Goal: Transaction & Acquisition: Purchase product/service

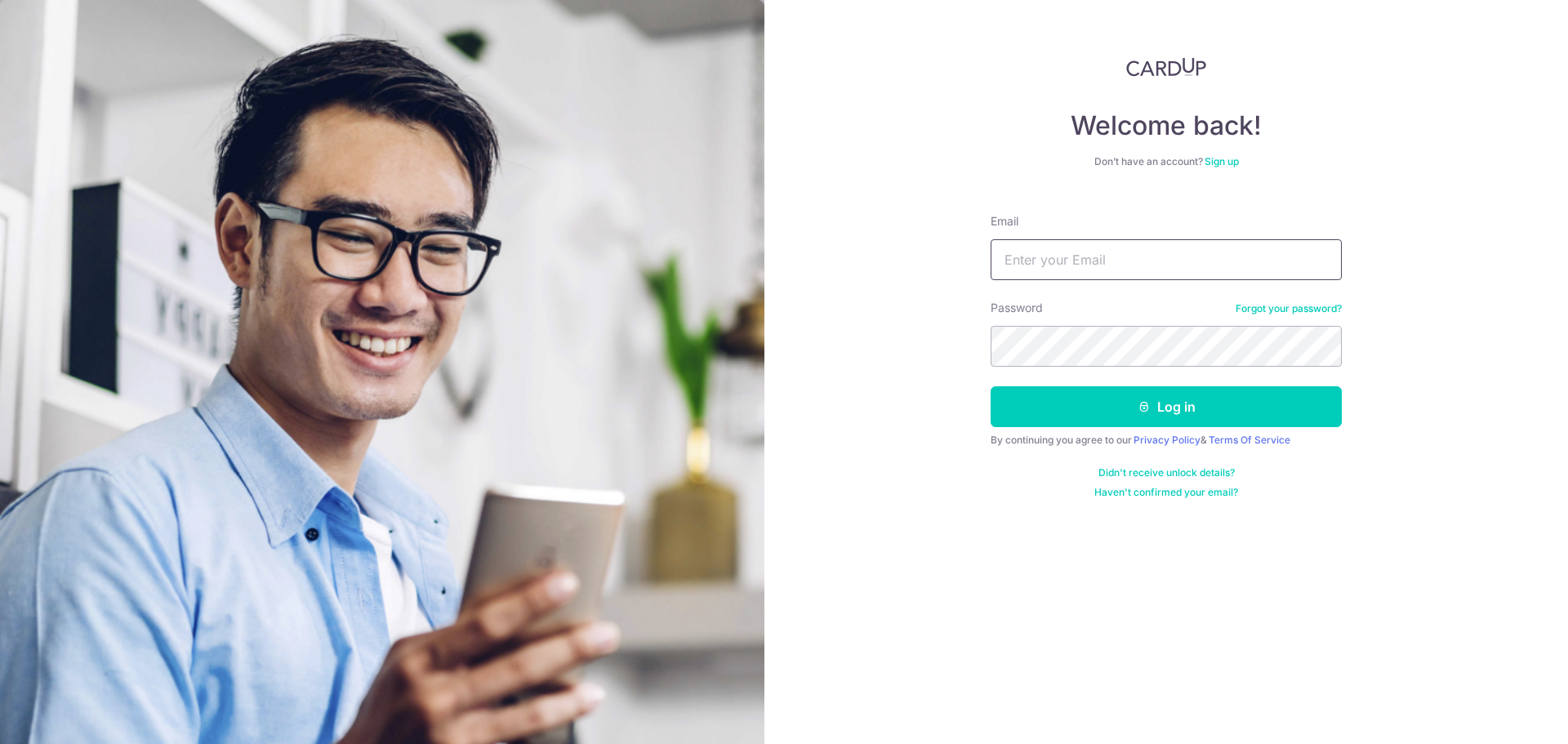
click at [1142, 258] on input "Email" at bounding box center [1166, 259] width 351 height 41
type input "[EMAIL_ADDRESS][DOMAIN_NAME]"
click at [991, 387] on button "Log in" at bounding box center [1166, 406] width 351 height 41
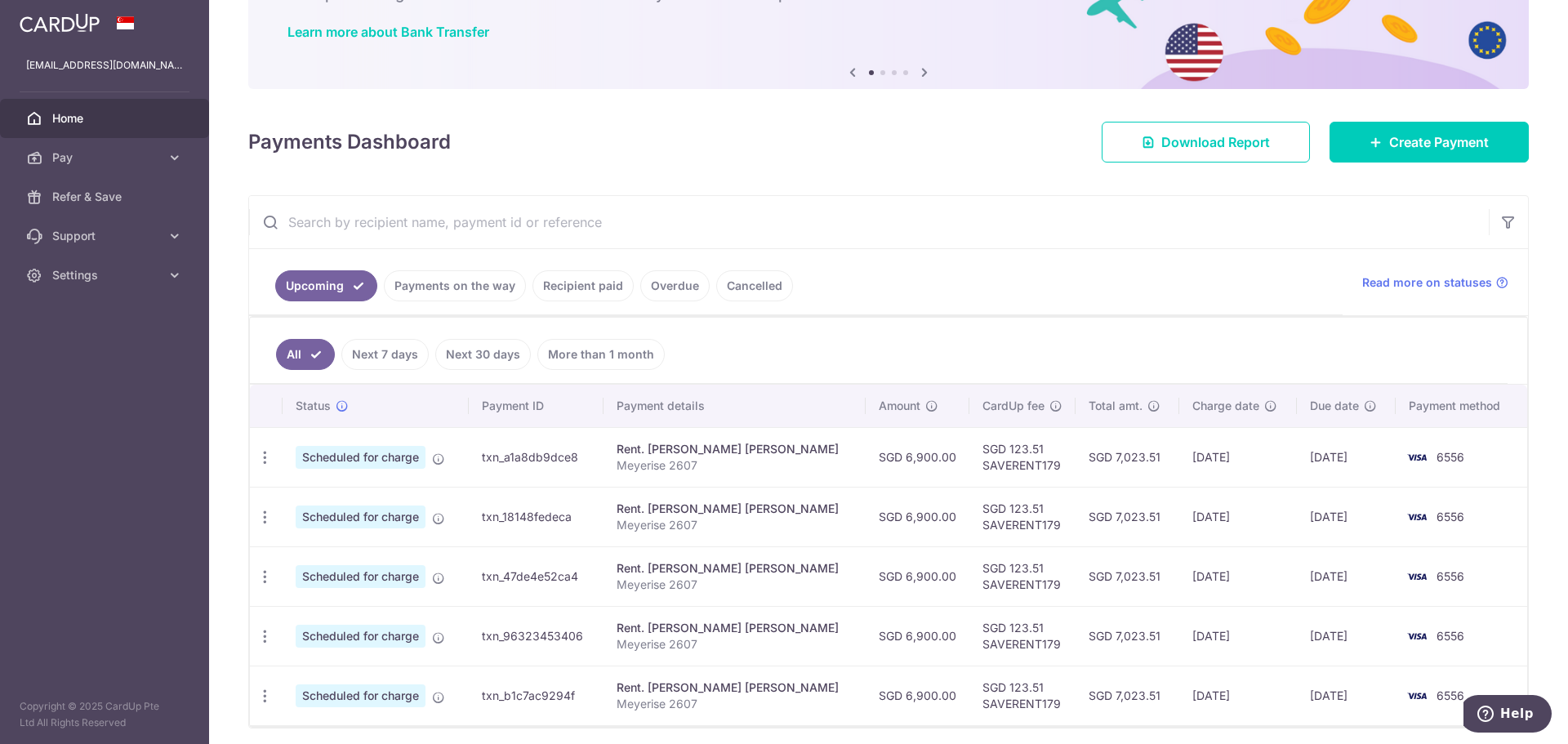
scroll to position [163, 0]
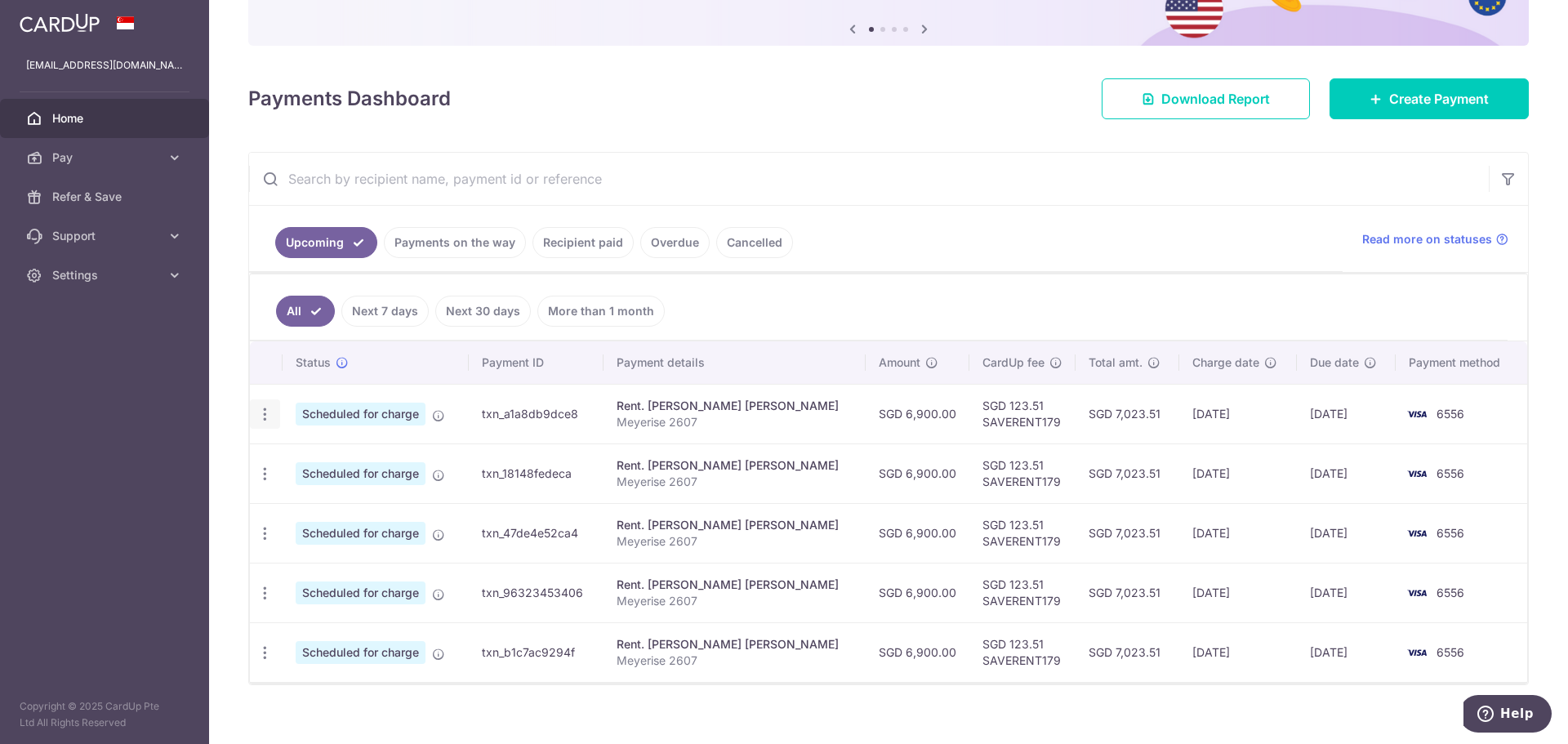
click at [272, 409] on icon "button" at bounding box center [265, 414] width 17 height 17
click at [198, 416] on aside "wearesingaporeans@gmail.com Home Pay Payments Recipients Cards Refer & Save Sup…" at bounding box center [105, 372] width 209 height 744
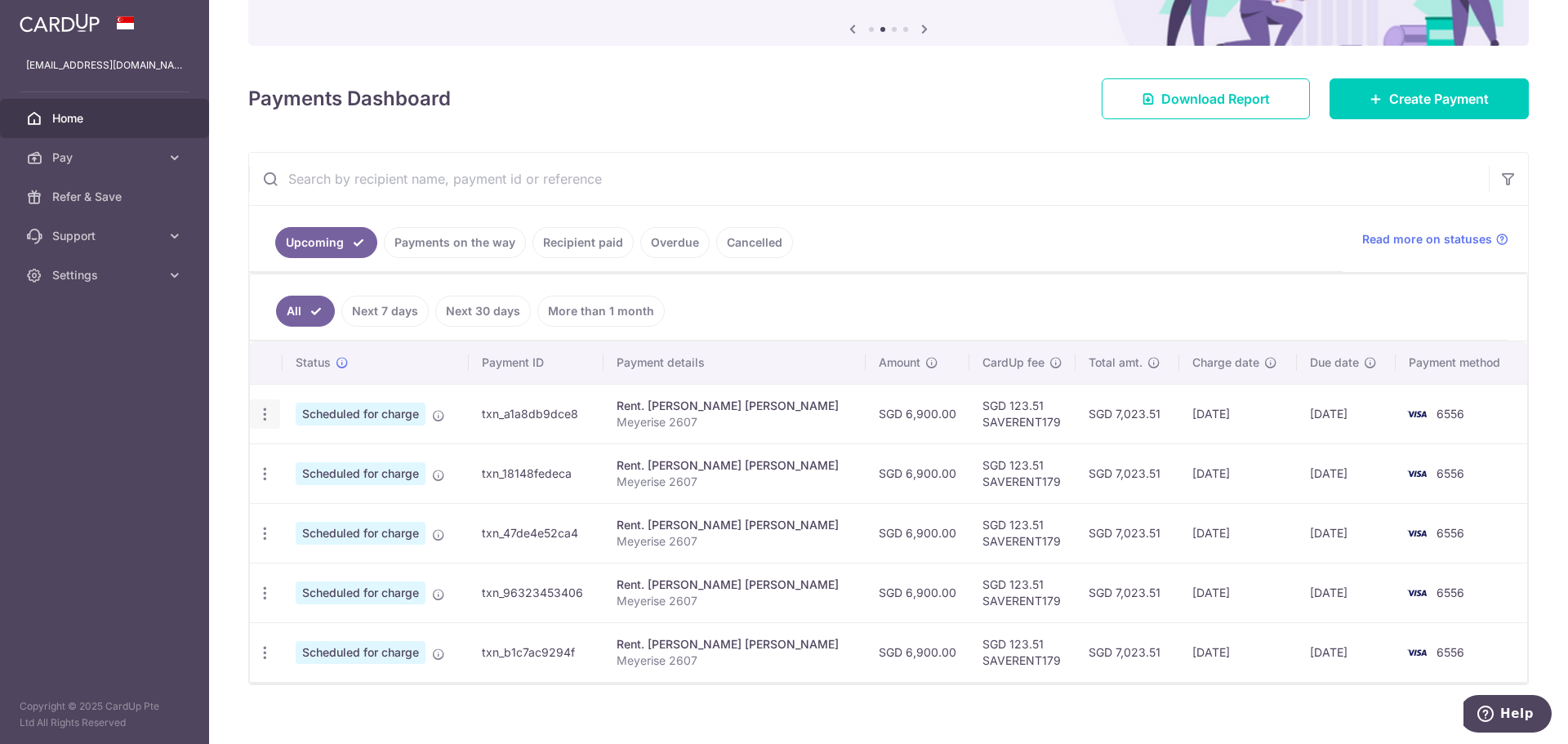
click at [264, 408] on icon "button" at bounding box center [265, 414] width 17 height 17
click at [322, 461] on span "Update payment" at bounding box center [352, 458] width 111 height 20
radio input "true"
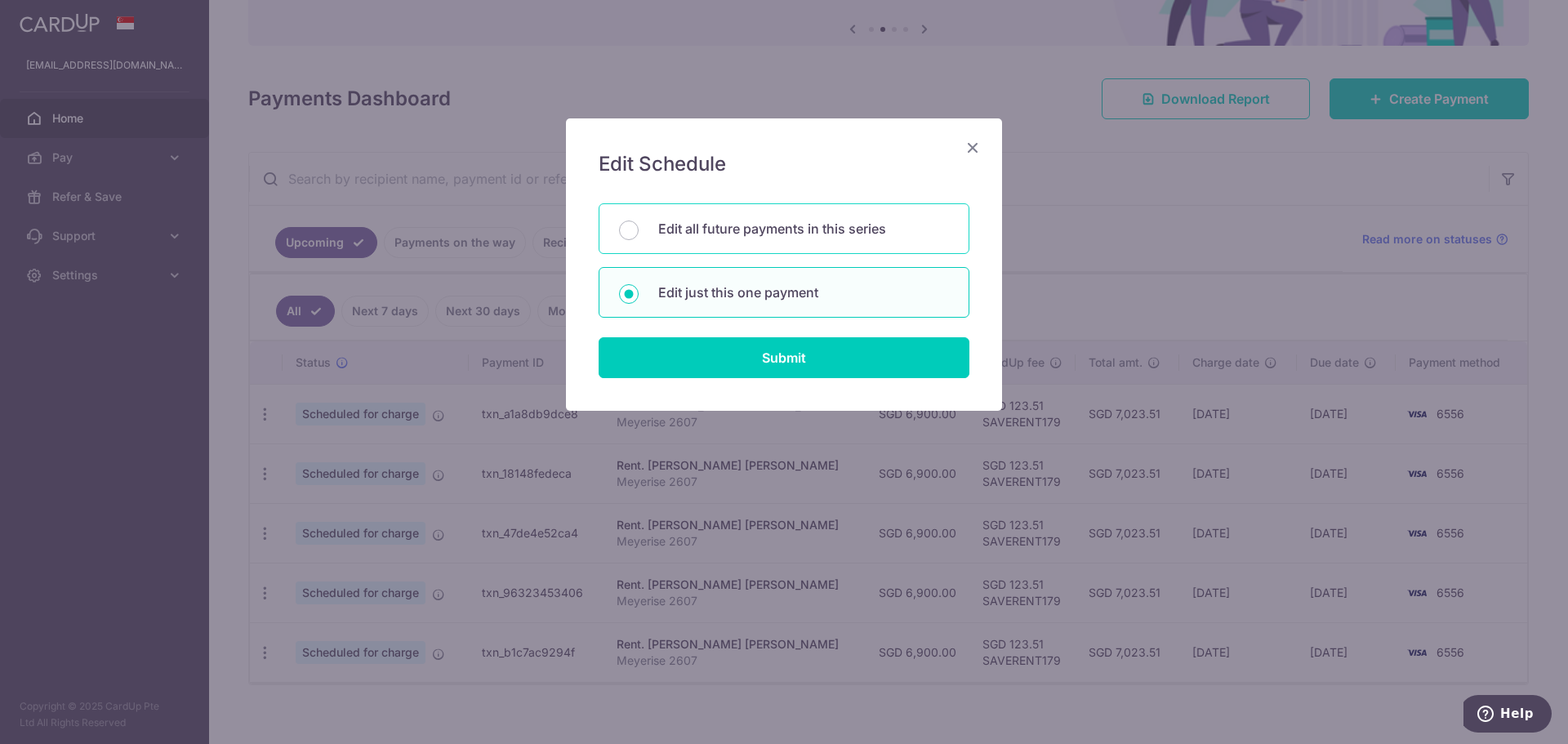
click at [821, 234] on p "Edit all future payments in this series" at bounding box center [803, 228] width 290 height 20
click at [638, 234] on input "Edit all future payments in this series" at bounding box center [628, 230] width 20 height 20
radio input "true"
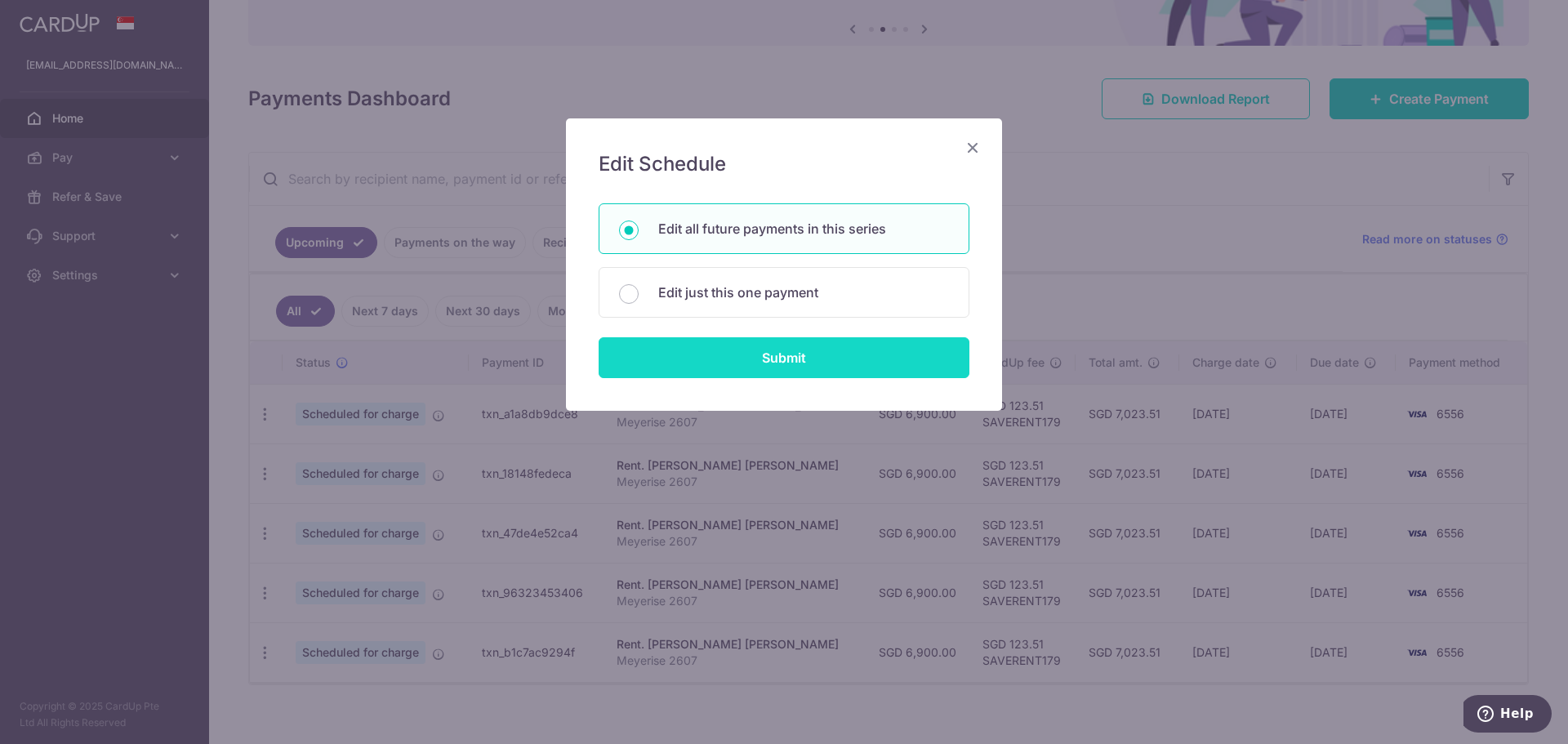
click at [812, 372] on input "Submit" at bounding box center [784, 357] width 371 height 41
radio input "true"
type input "6,900.00"
type input "Meyerise 2607"
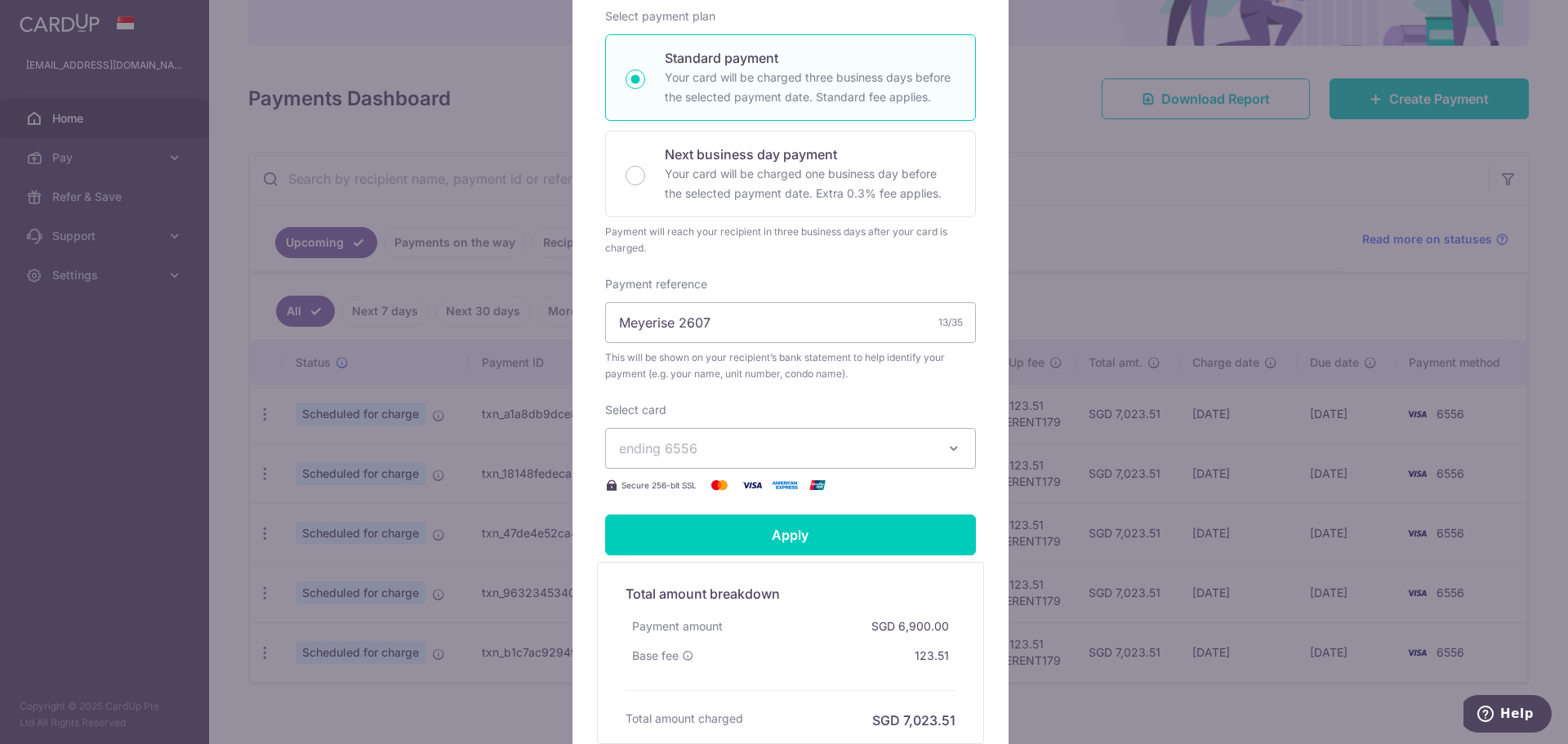
scroll to position [326, 0]
click at [751, 436] on span "ending 6556" at bounding box center [775, 445] width 314 height 20
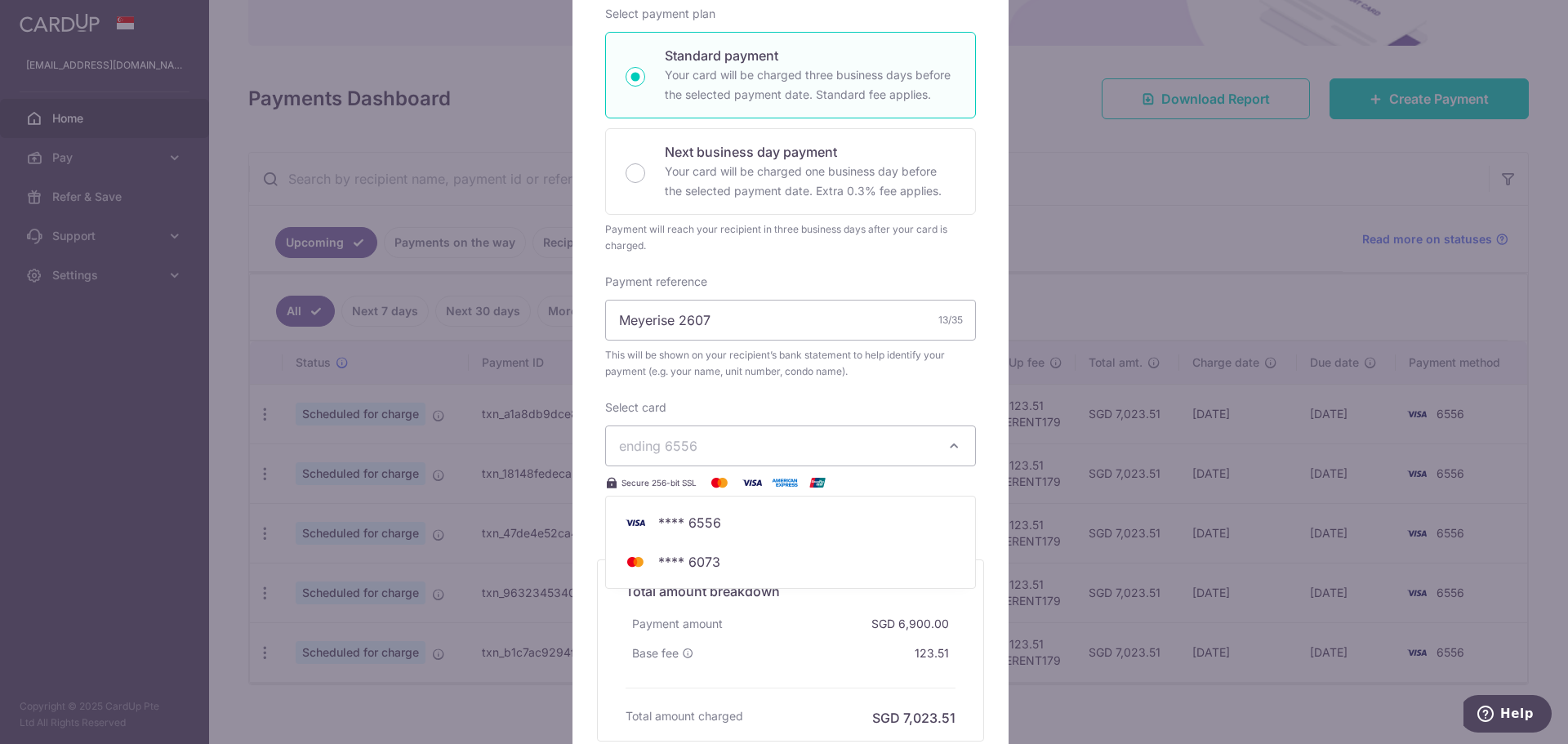
click at [986, 453] on div "Edit payment By clicking apply, you will make changes to all 5 payments to Pang…" at bounding box center [790, 294] width 436 height 1005
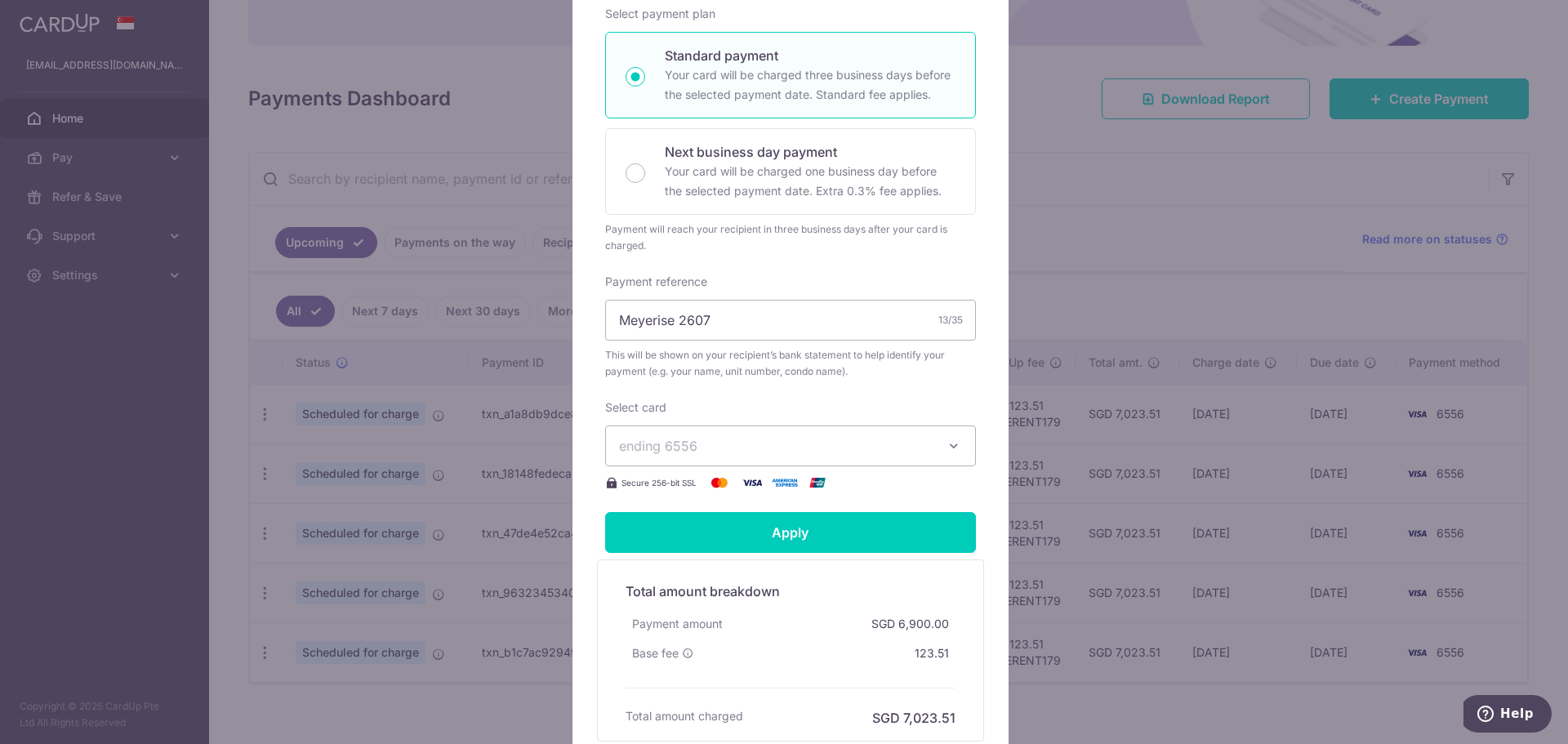
click at [926, 427] on button "ending 6556" at bounding box center [790, 445] width 371 height 41
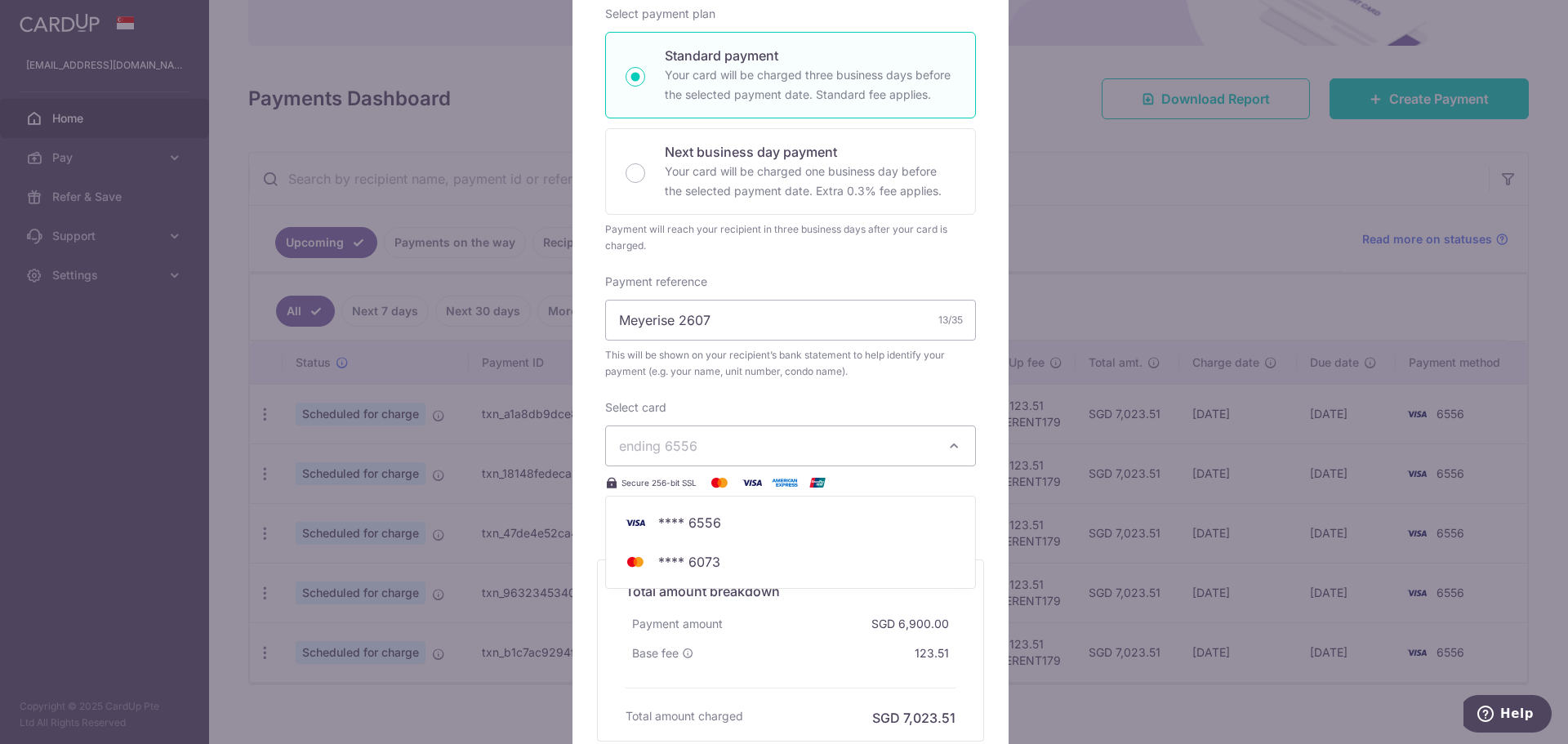
click at [926, 427] on button "ending 6556" at bounding box center [790, 445] width 371 height 41
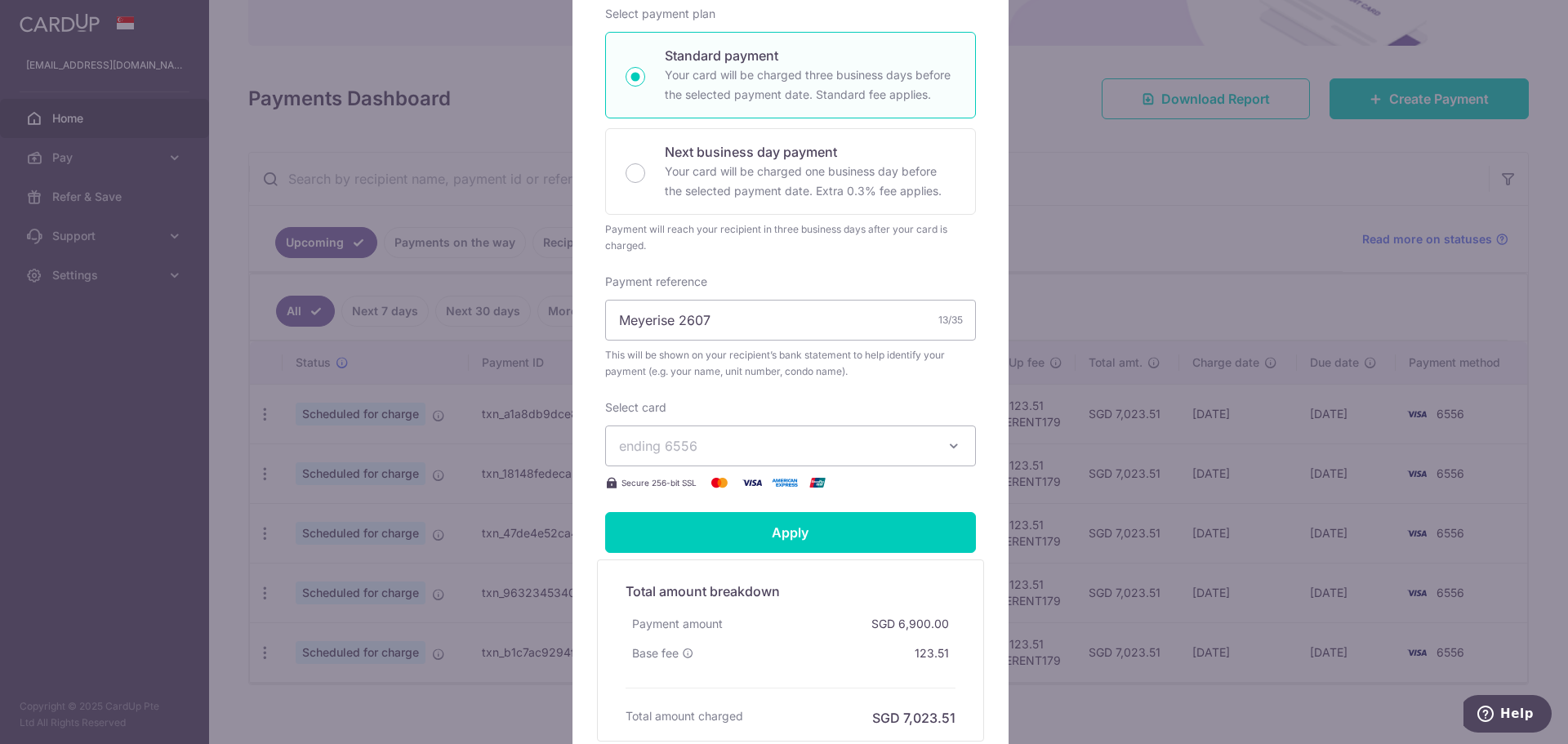
click at [210, 393] on div "Edit payment By clicking apply, you will make changes to all 5 payments to Pang…" at bounding box center [784, 372] width 1568 height 744
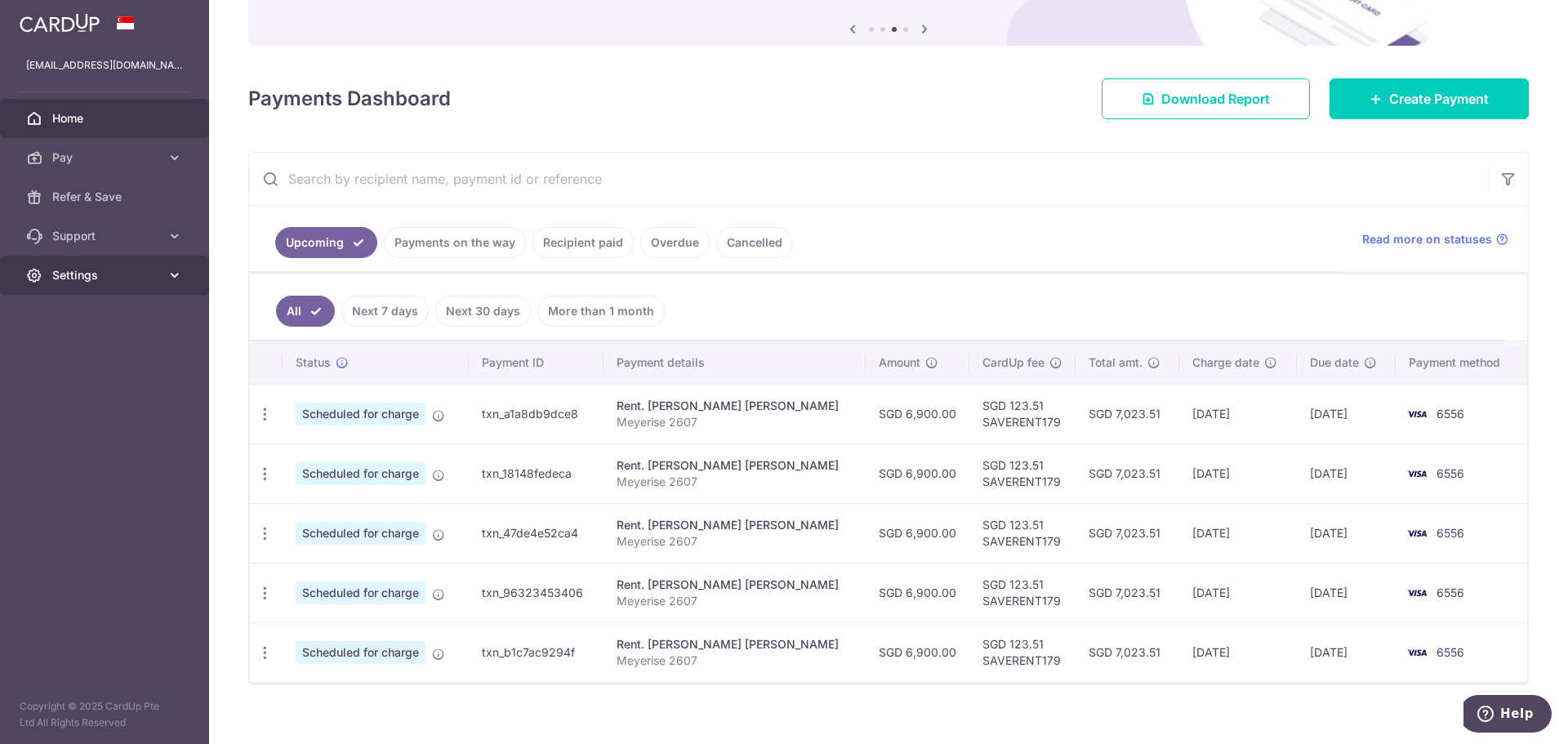
click at [77, 270] on span "Settings" at bounding box center [106, 274] width 107 height 16
click at [99, 315] on span "Account" at bounding box center [106, 314] width 107 height 16
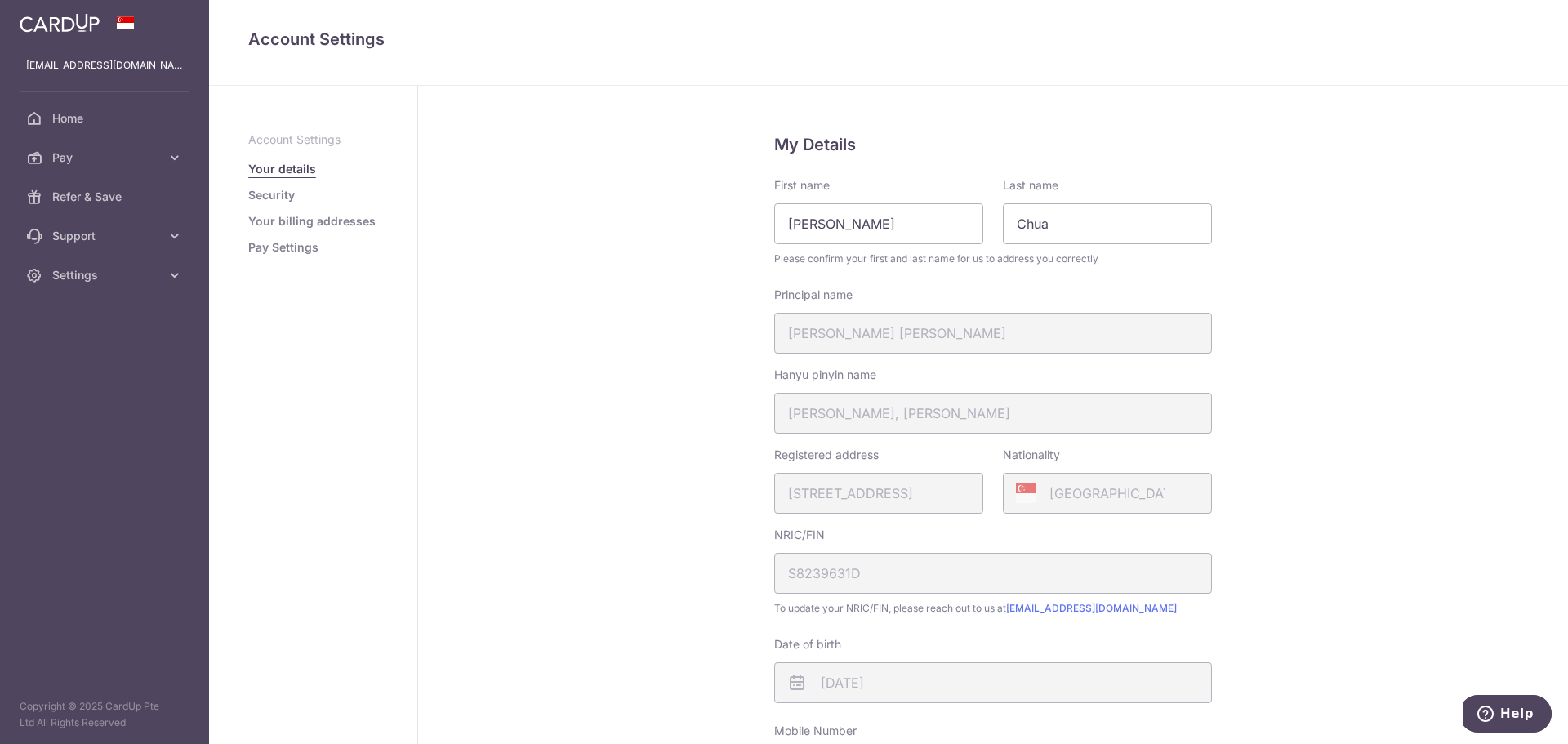
click at [266, 252] on link "Pay Settings" at bounding box center [283, 247] width 70 height 16
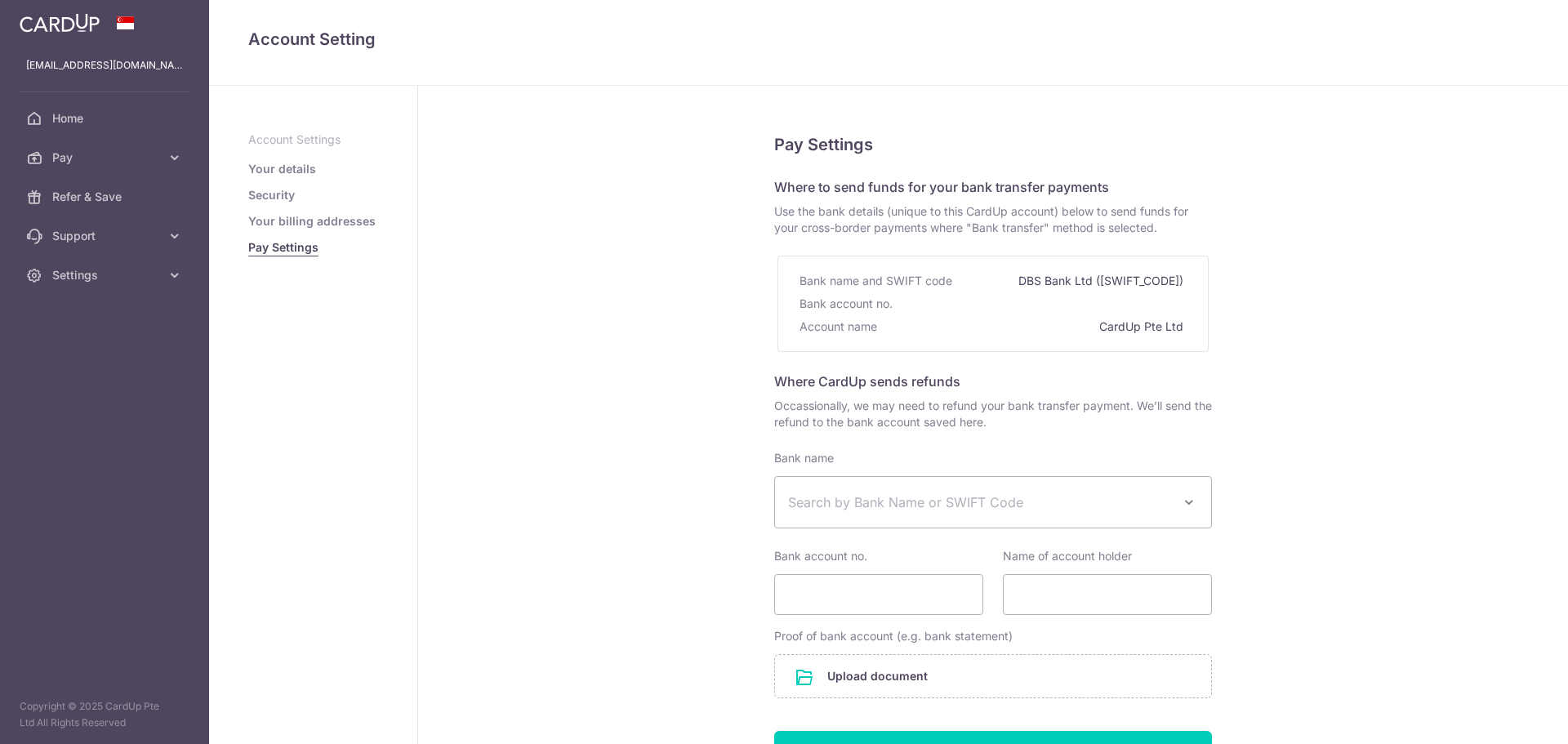
select select
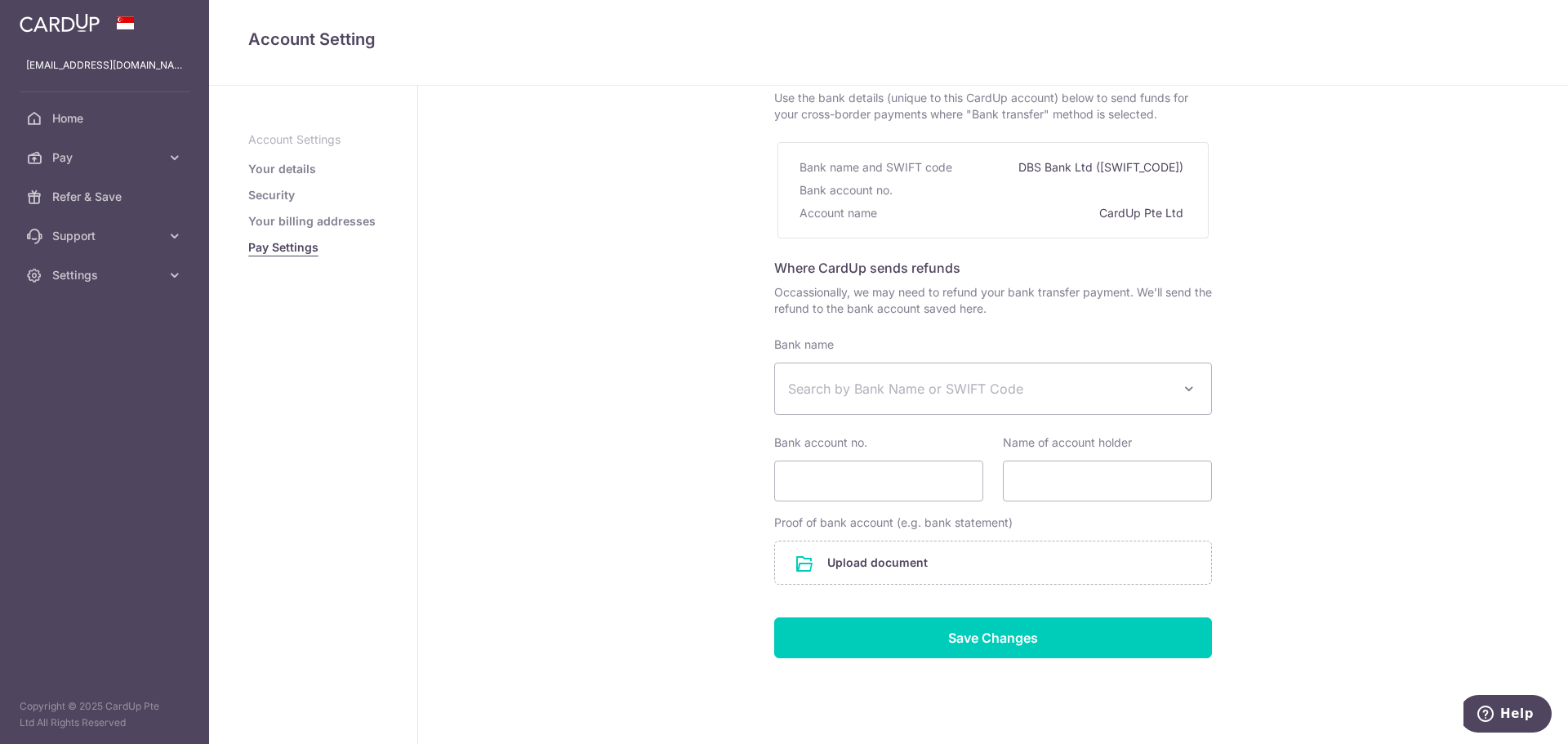
scroll to position [150, 0]
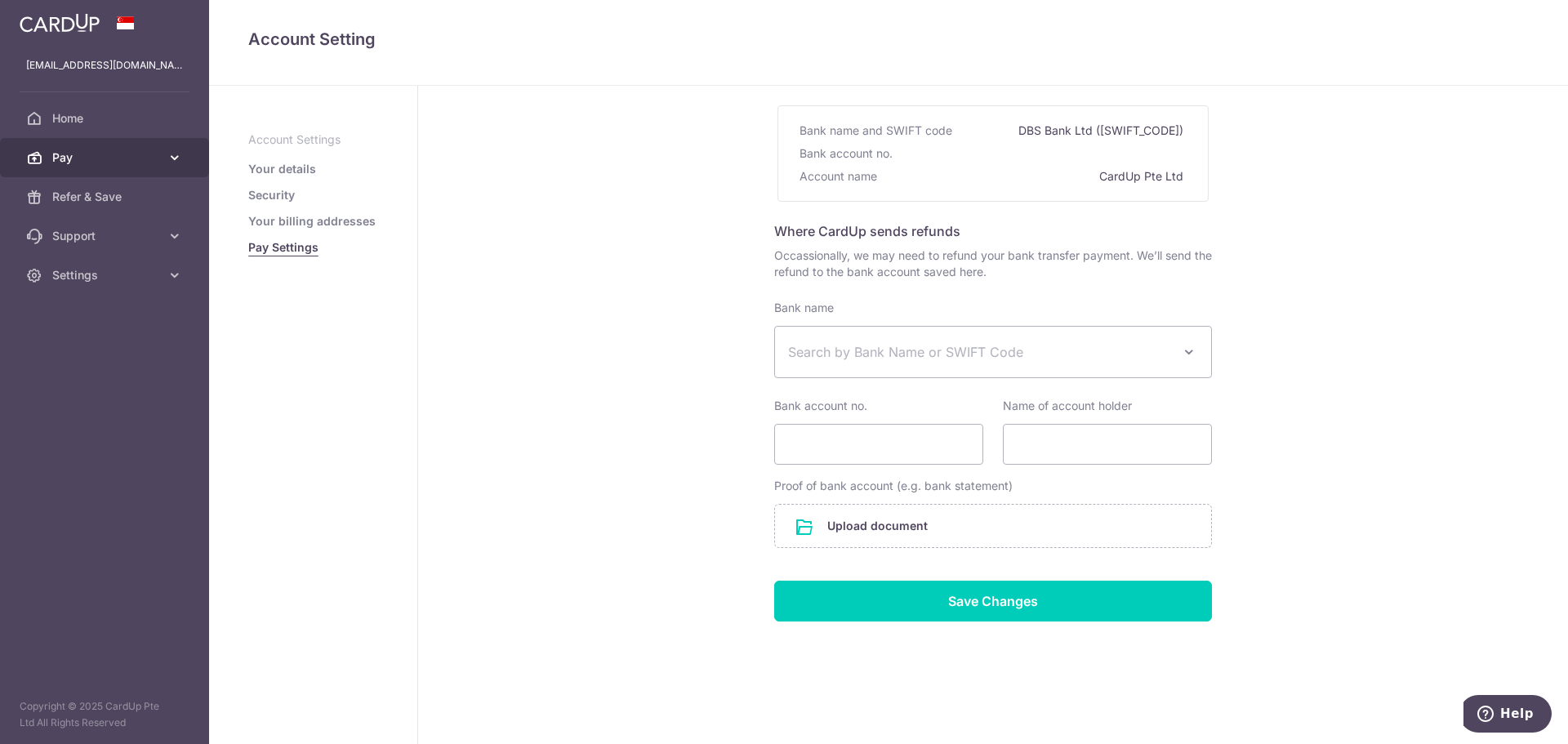
click at [145, 141] on link "Pay" at bounding box center [105, 157] width 209 height 40
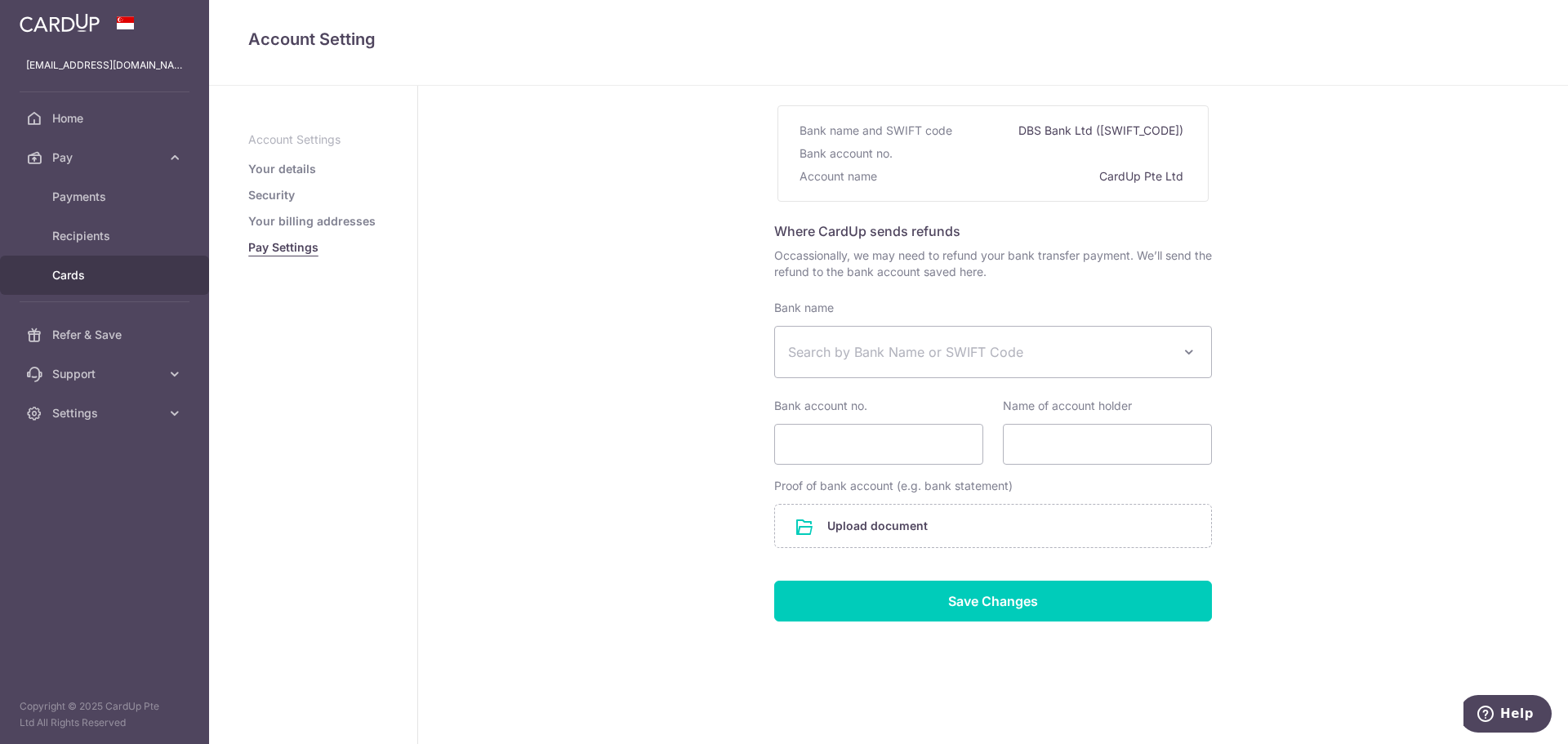
click at [86, 275] on span "Cards" at bounding box center [106, 274] width 107 height 16
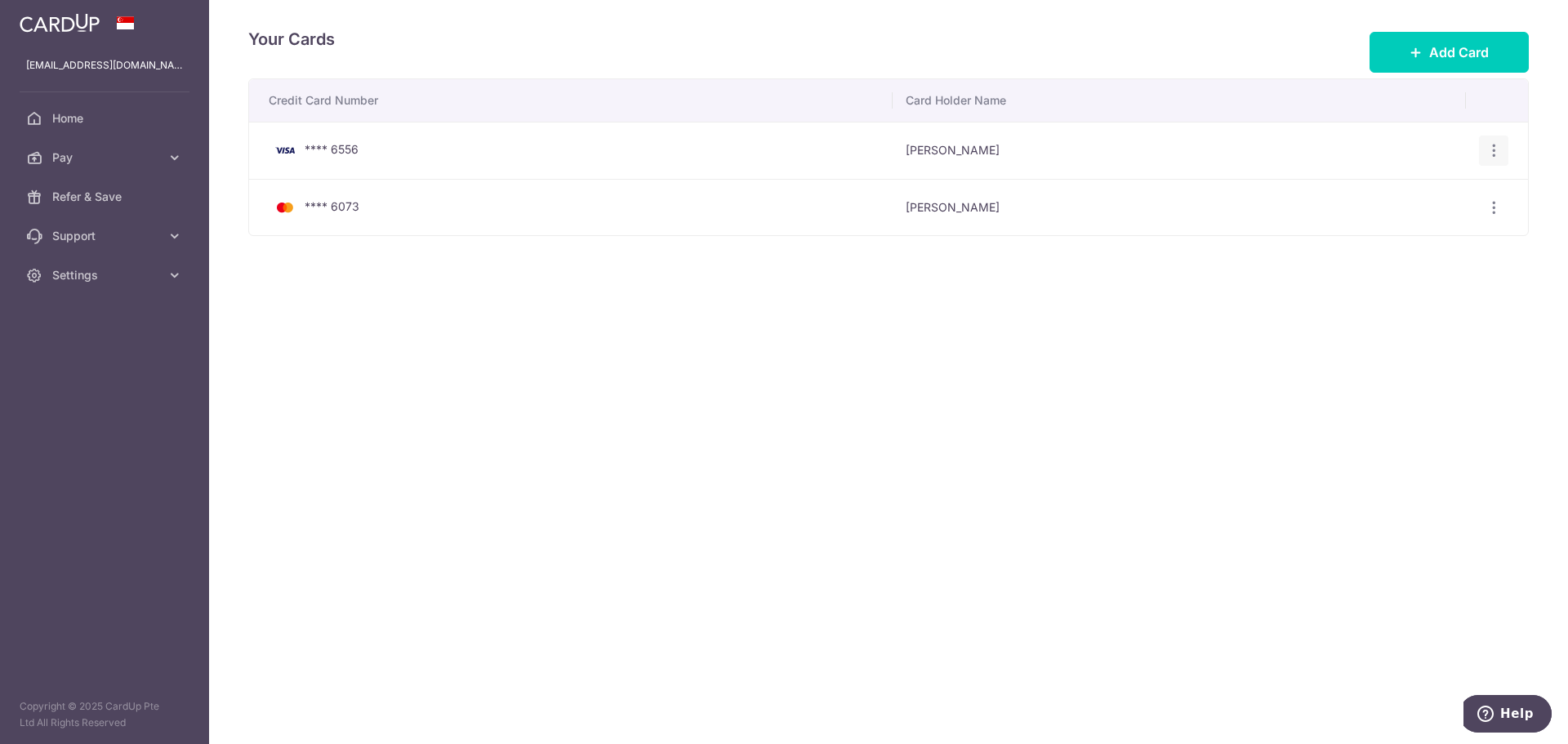
click at [1495, 157] on icon "button" at bounding box center [1494, 151] width 17 height 17
click at [1413, 235] on span "Delete" at bounding box center [1439, 235] width 111 height 20
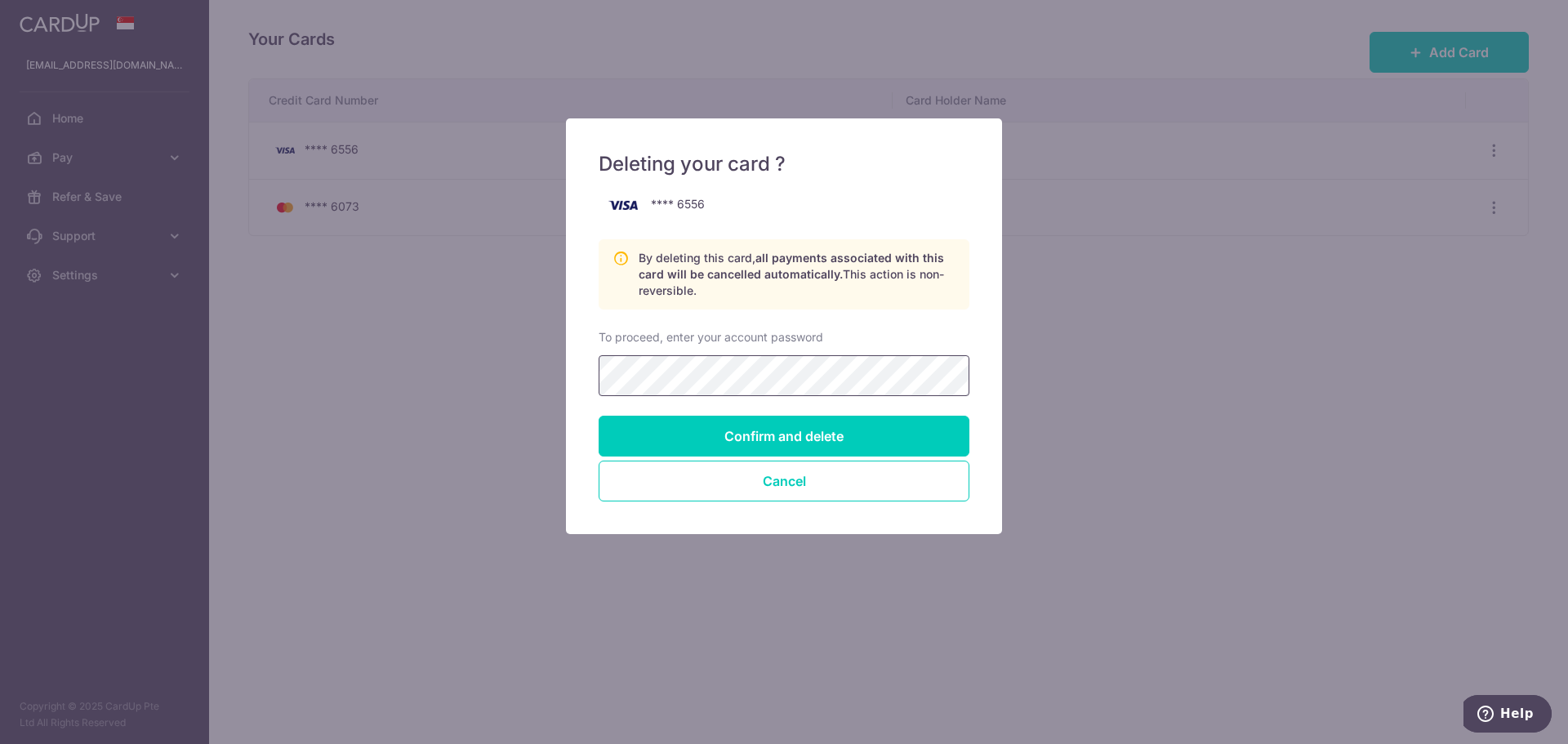
click at [599, 416] on input "Confirm and delete" at bounding box center [784, 436] width 371 height 41
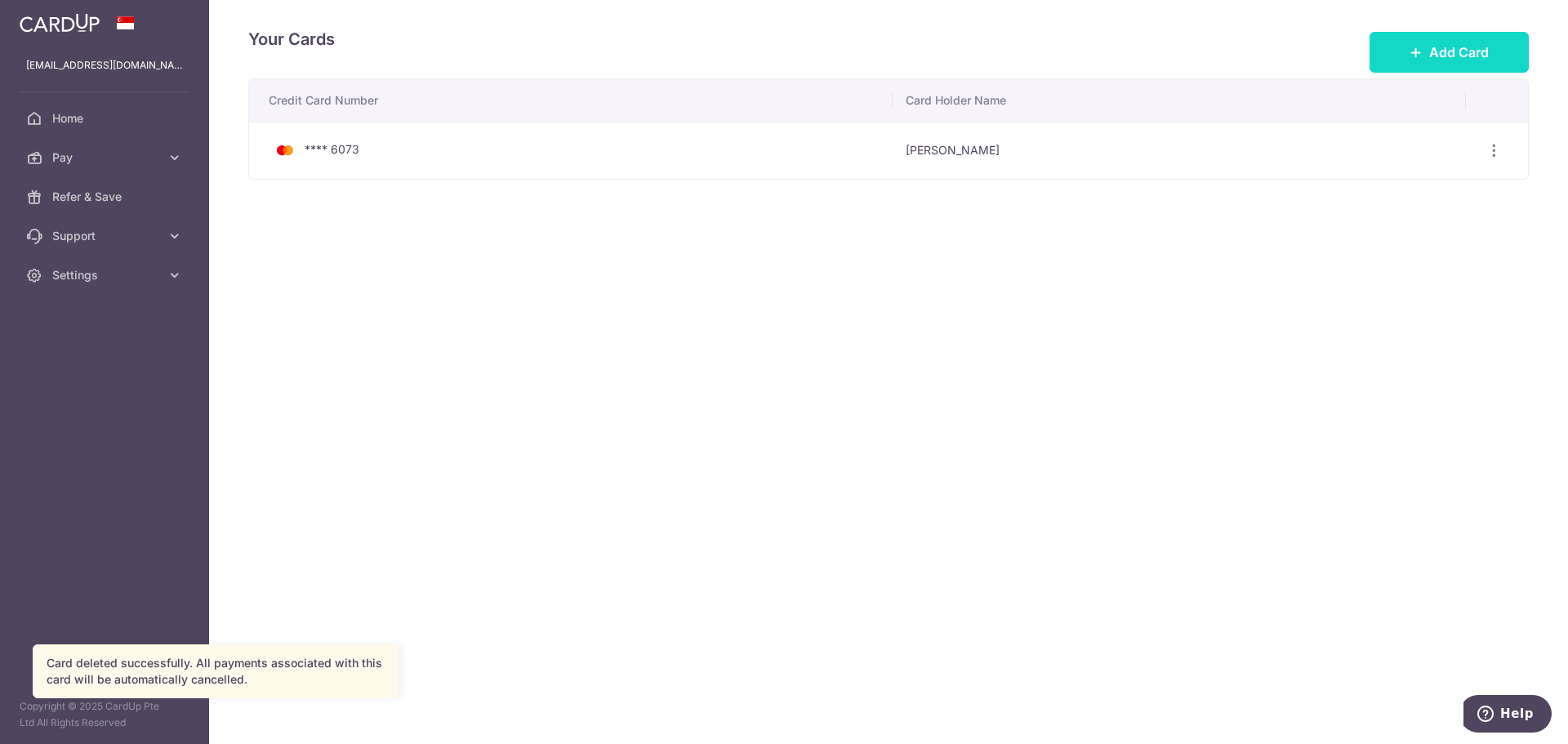
click at [1446, 54] on span "Add Card" at bounding box center [1459, 52] width 59 height 20
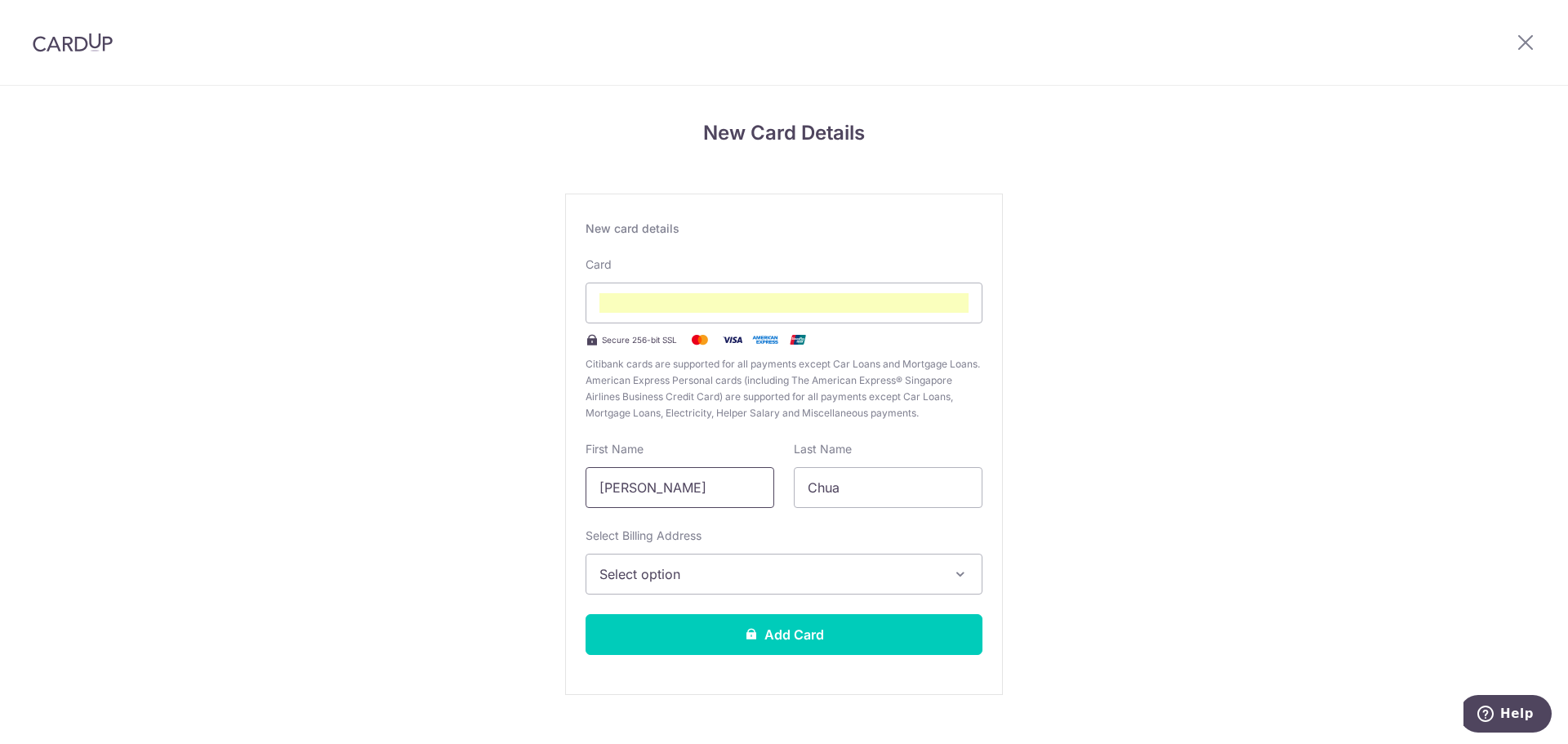
drag, startPoint x: 652, startPoint y: 484, endPoint x: 460, endPoint y: 451, distance: 194.8
click at [460, 451] on div "New Card Details New card details Card Secure 256-bit SSL Citibank cards are su…" at bounding box center [784, 429] width 1568 height 686
type input "[PERSON_NAME]"
click at [780, 569] on span "Select option" at bounding box center [769, 573] width 339 height 20
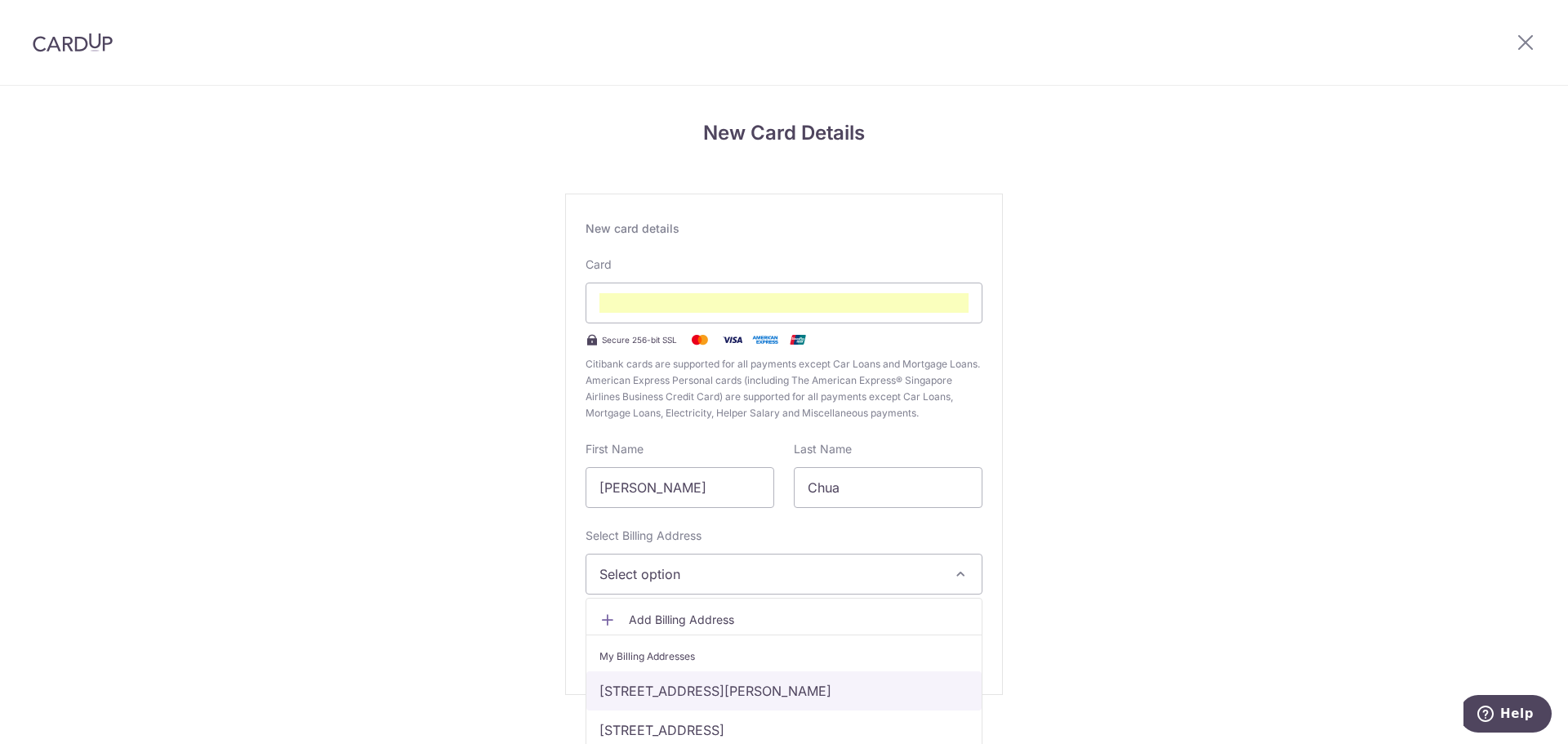
click at [741, 692] on link "97 Meyer Road, 26-07 The Meyerise, Singapore, Singapore-437918" at bounding box center [784, 691] width 395 height 40
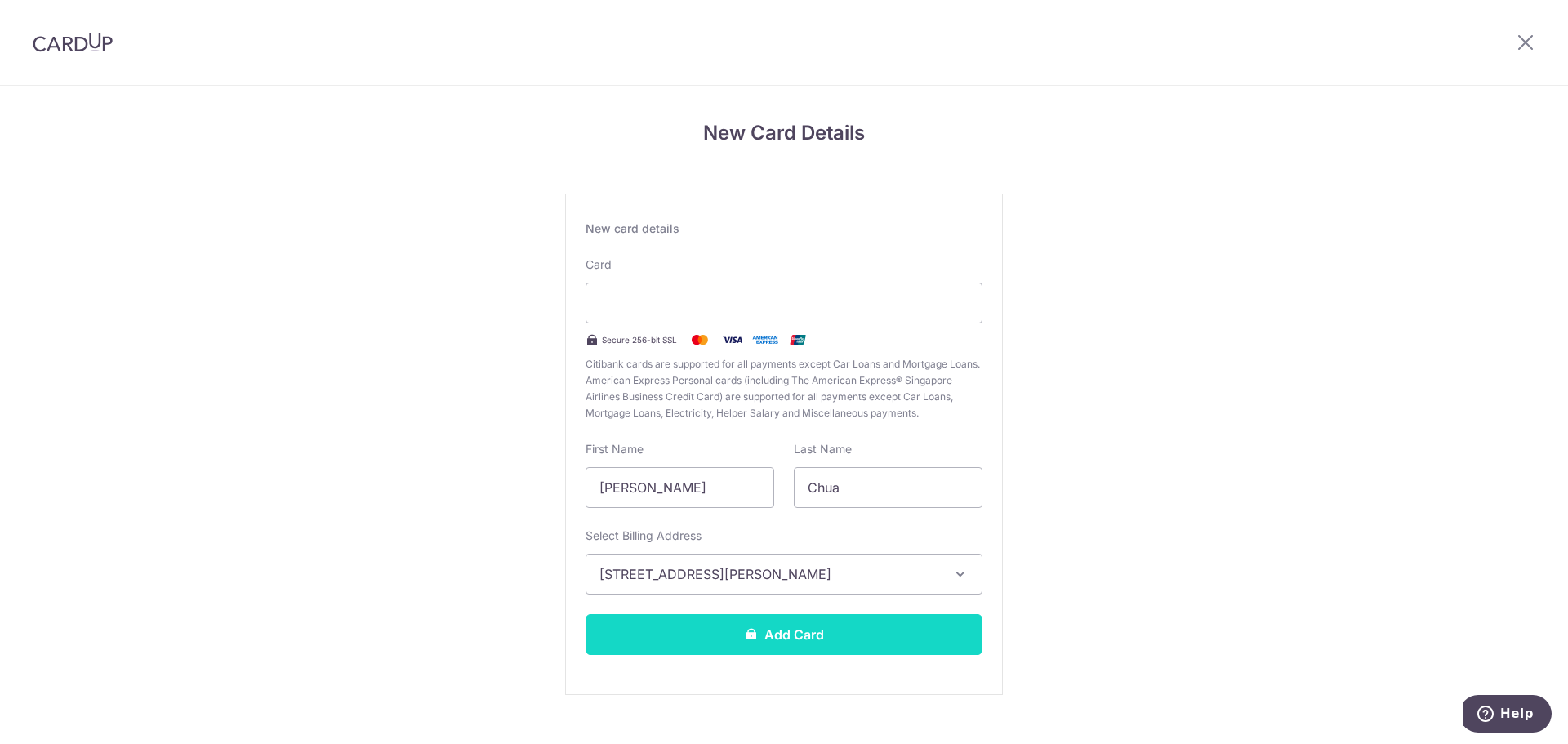
click at [759, 637] on button "Add Card" at bounding box center [784, 634] width 397 height 41
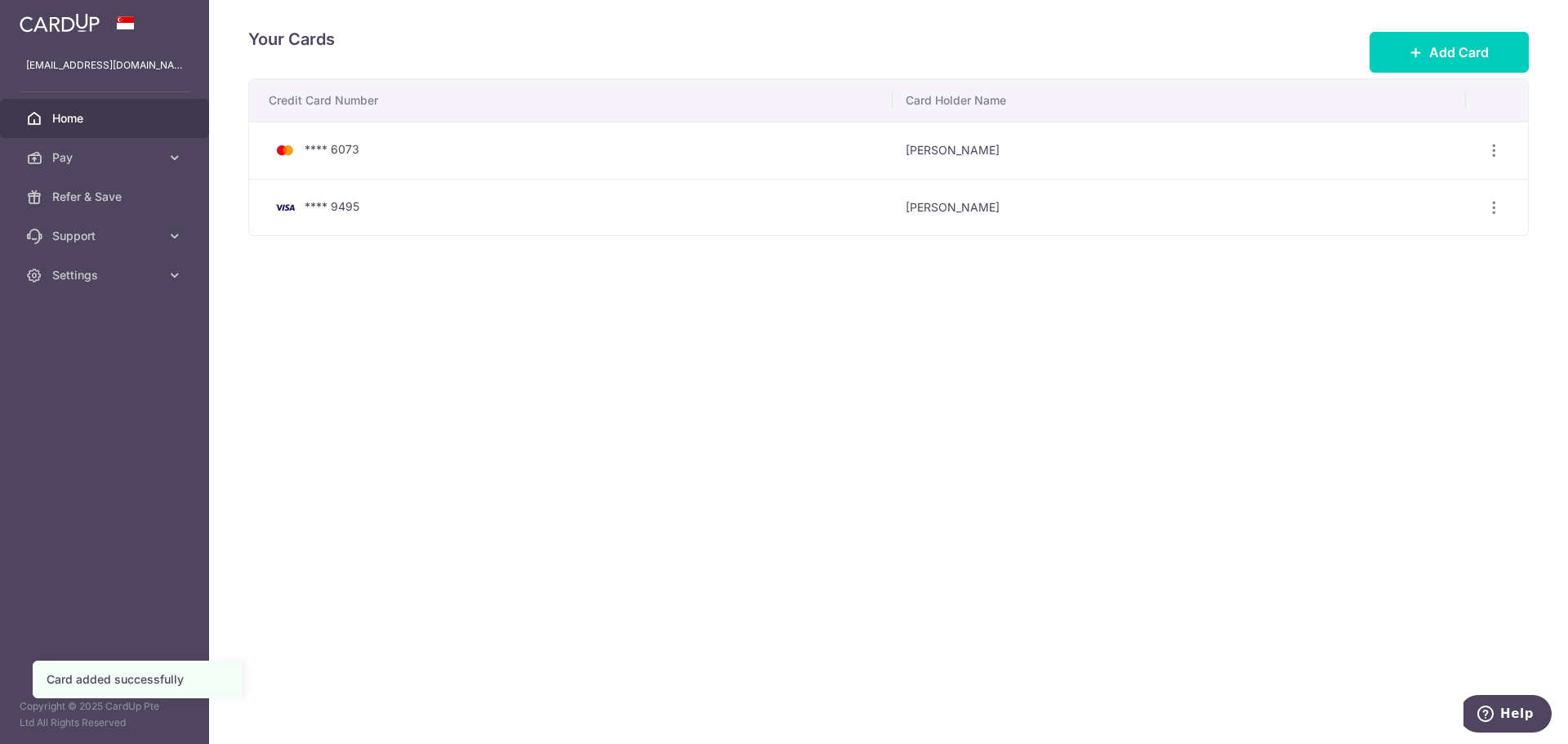
click at [151, 120] on span "Home" at bounding box center [106, 118] width 107 height 16
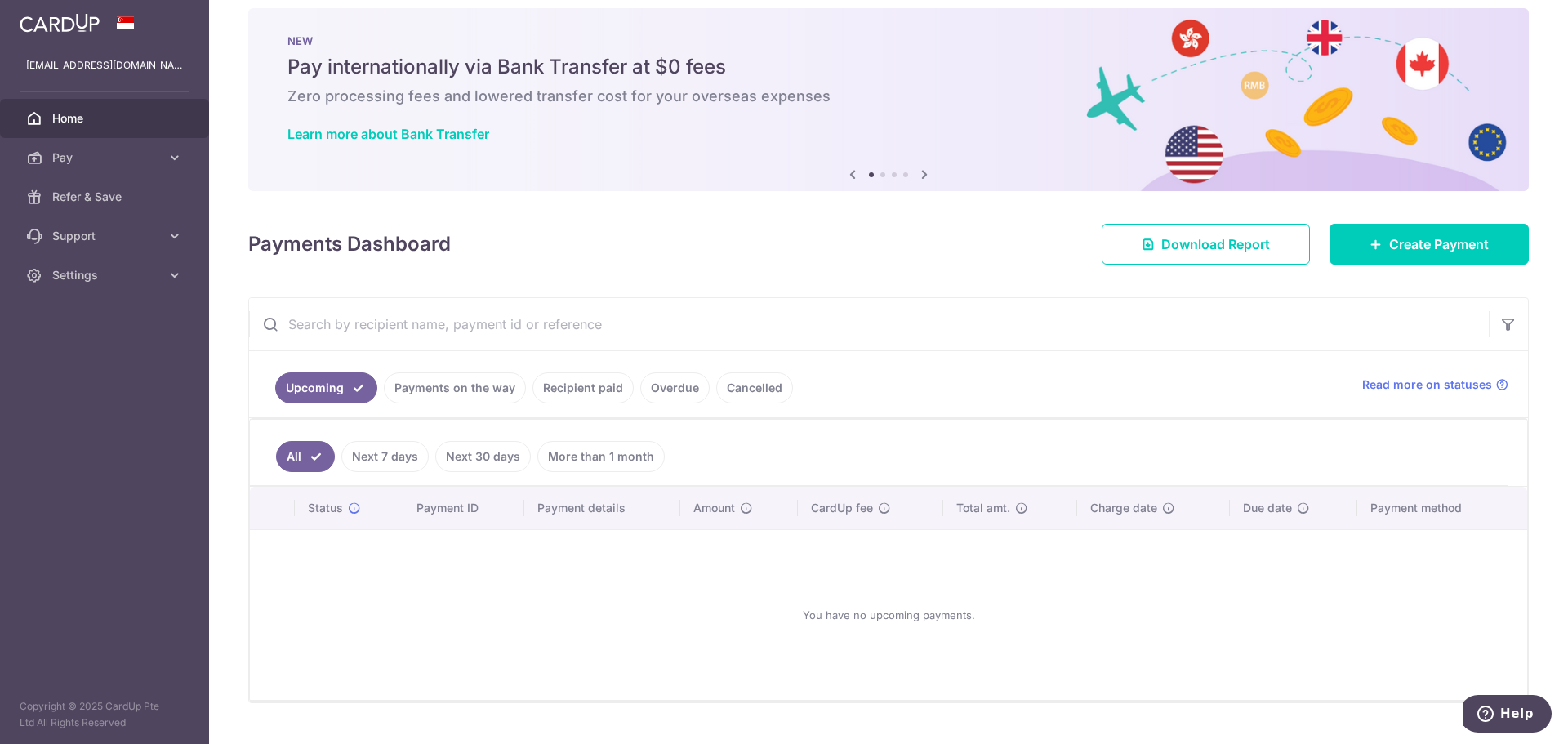
scroll to position [54, 0]
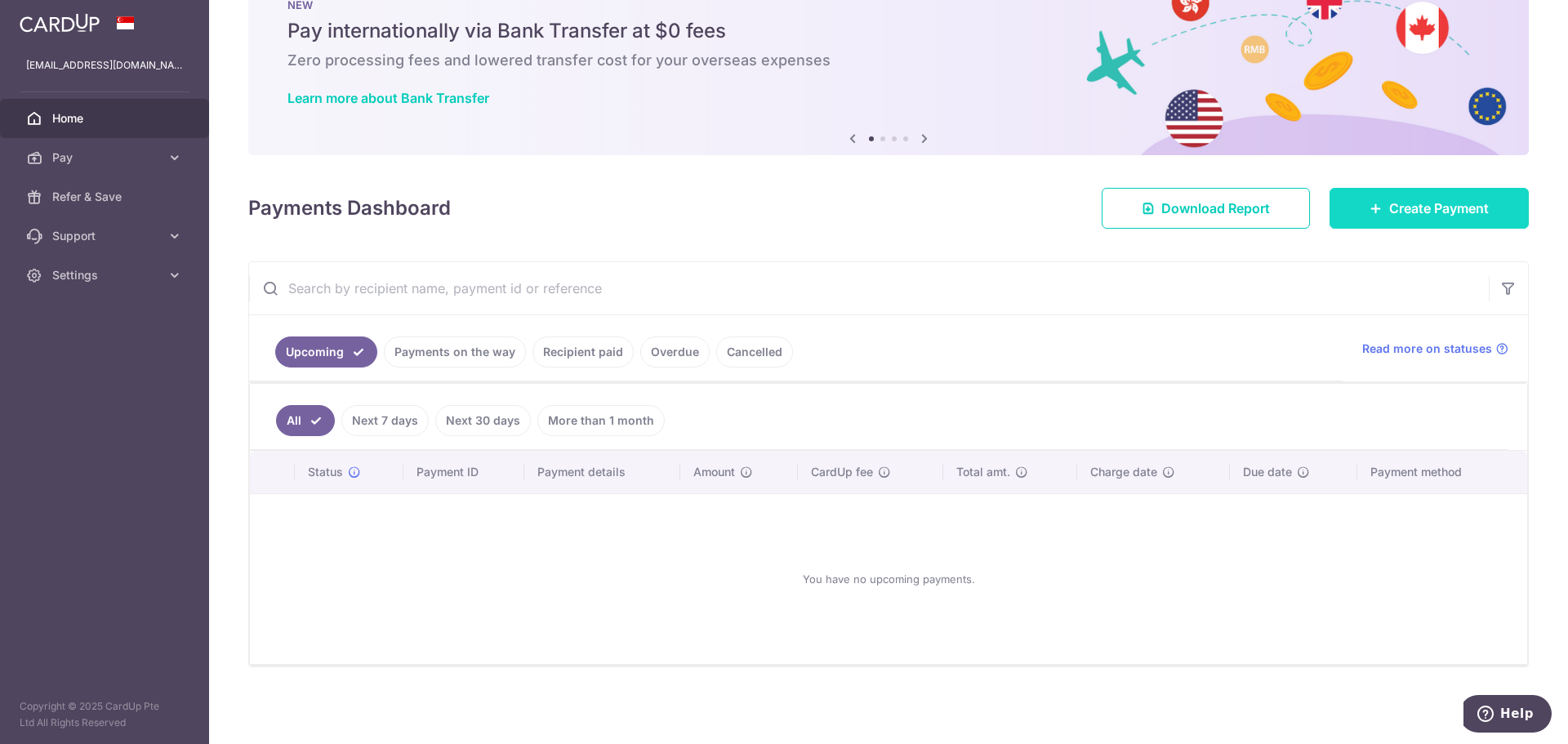
click at [1428, 217] on span "Create Payment" at bounding box center [1439, 207] width 100 height 20
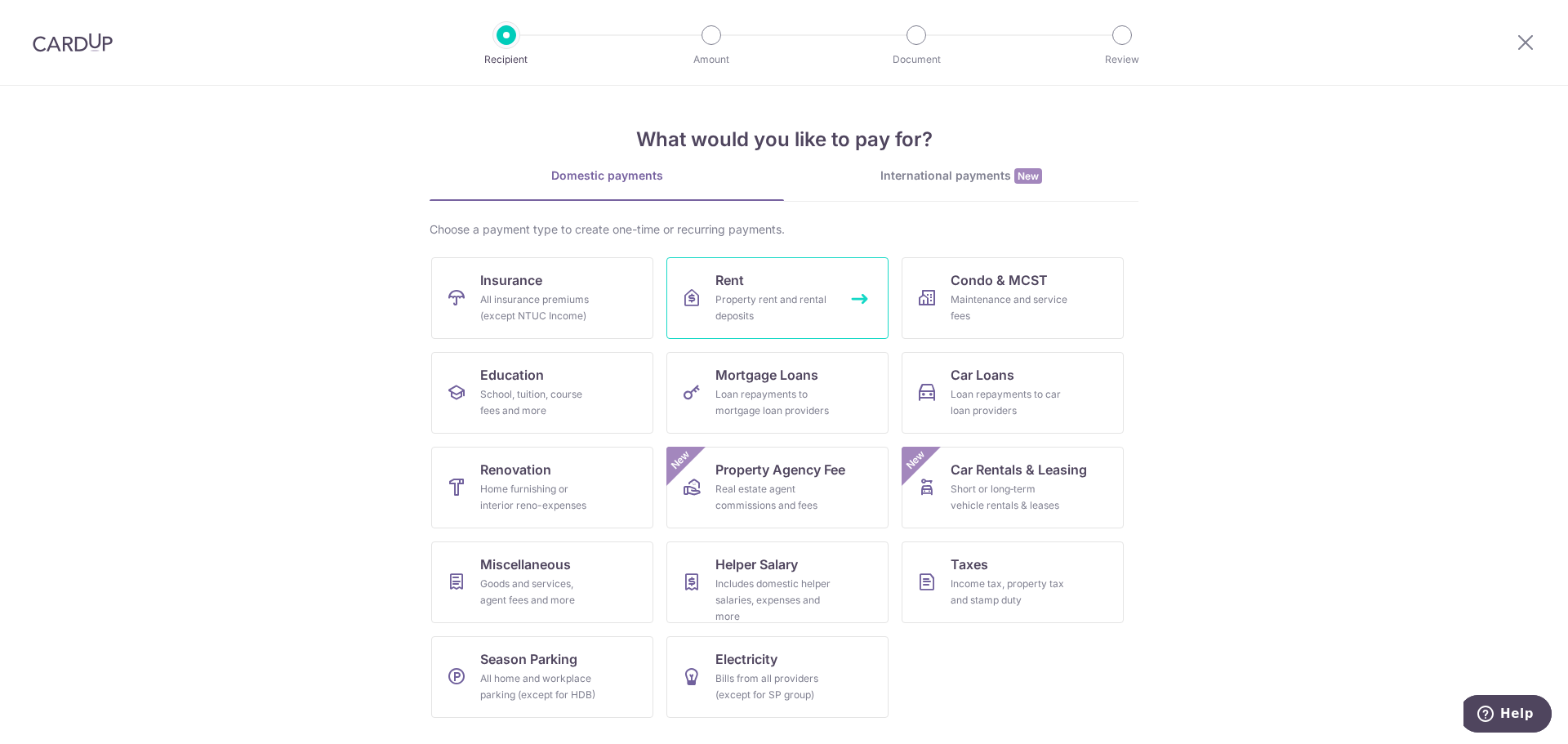
click at [797, 294] on div "Property rent and rental deposits" at bounding box center [774, 307] width 118 height 33
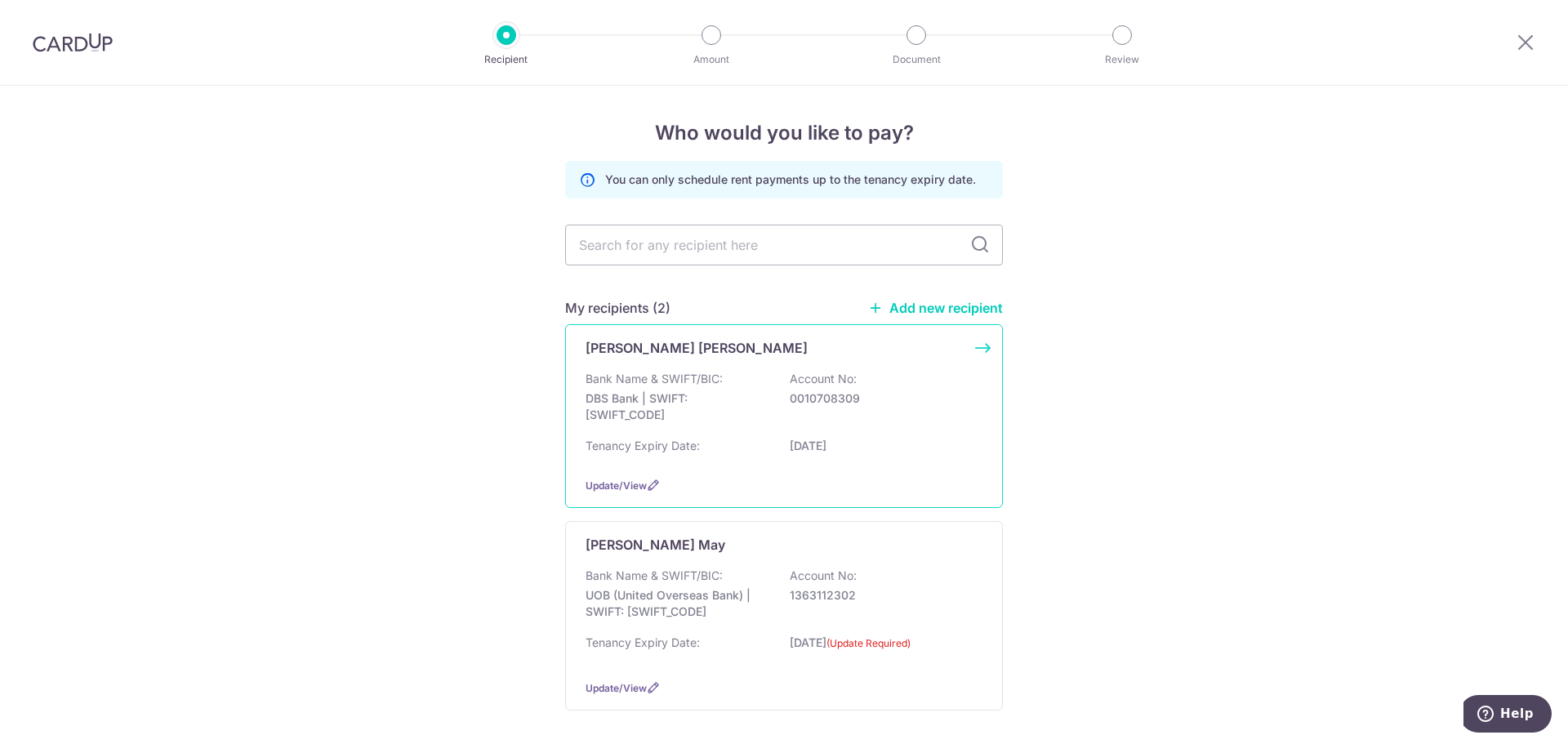
click at [821, 404] on p "0010708309" at bounding box center [882, 398] width 183 height 16
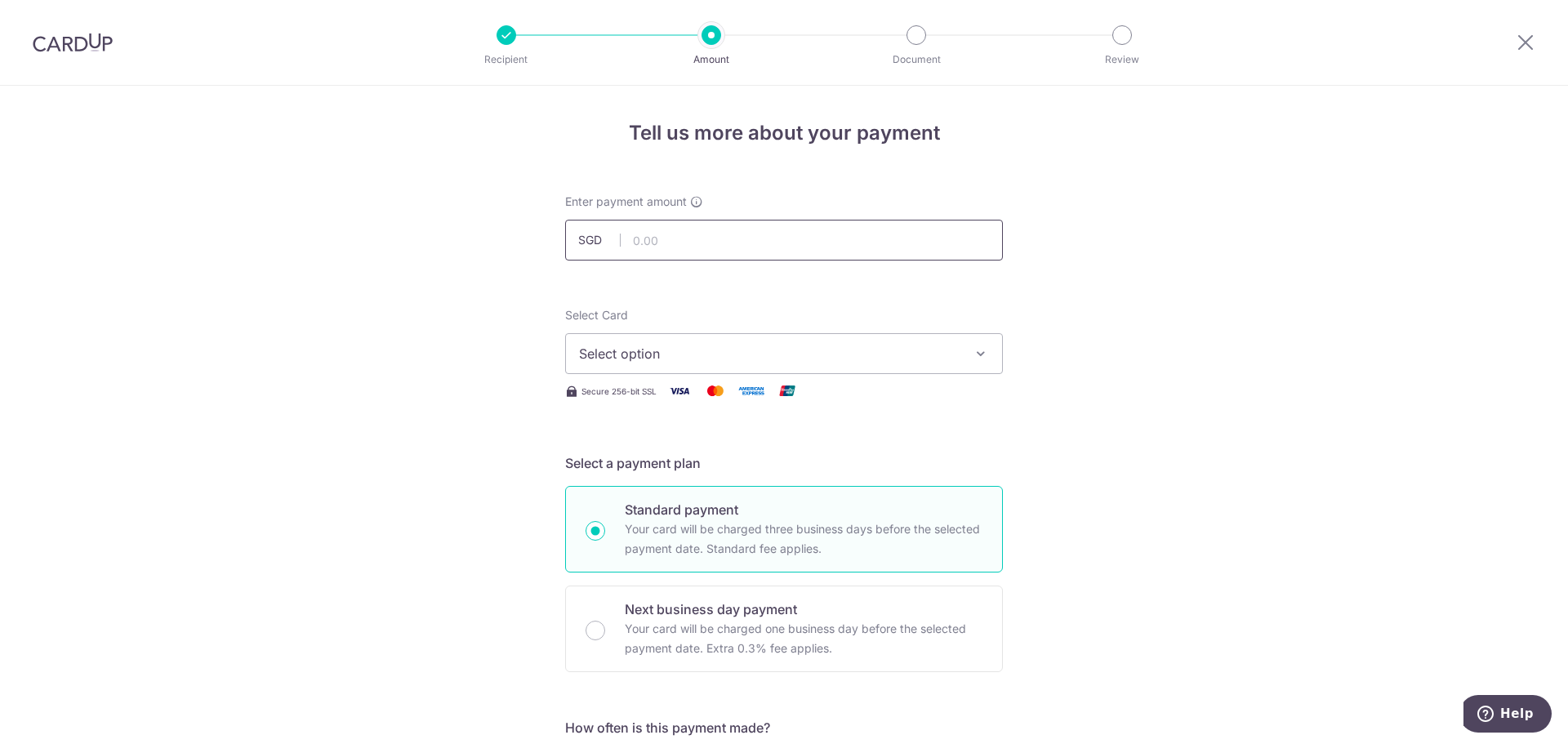
click at [756, 250] on input "text" at bounding box center [784, 240] width 437 height 41
click at [677, 229] on input "text" at bounding box center [784, 240] width 437 height 41
click at [676, 248] on input "text" at bounding box center [784, 240] width 437 height 41
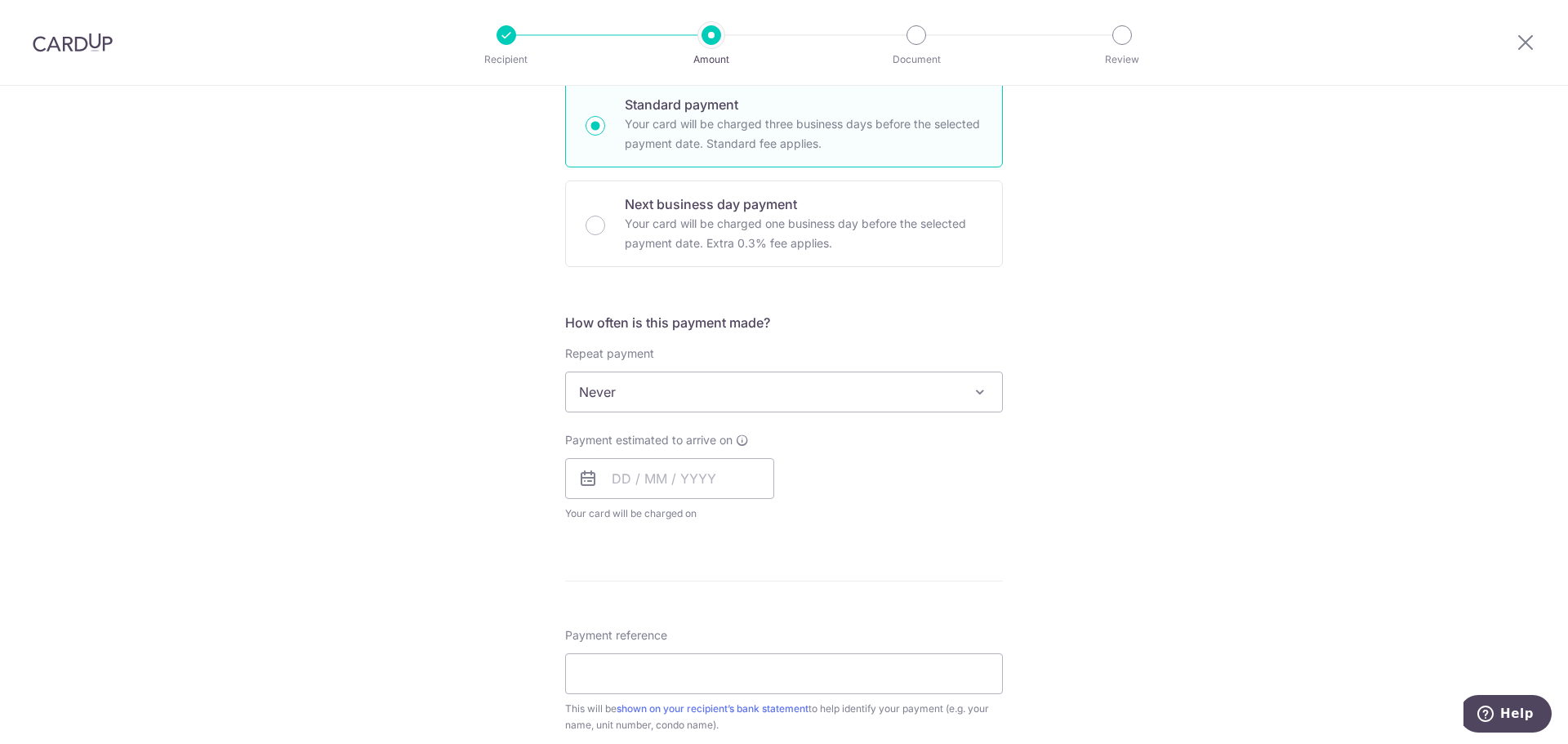
scroll to position [408, 0]
type input "6,900.00"
click at [759, 399] on span "Never" at bounding box center [784, 389] width 436 height 40
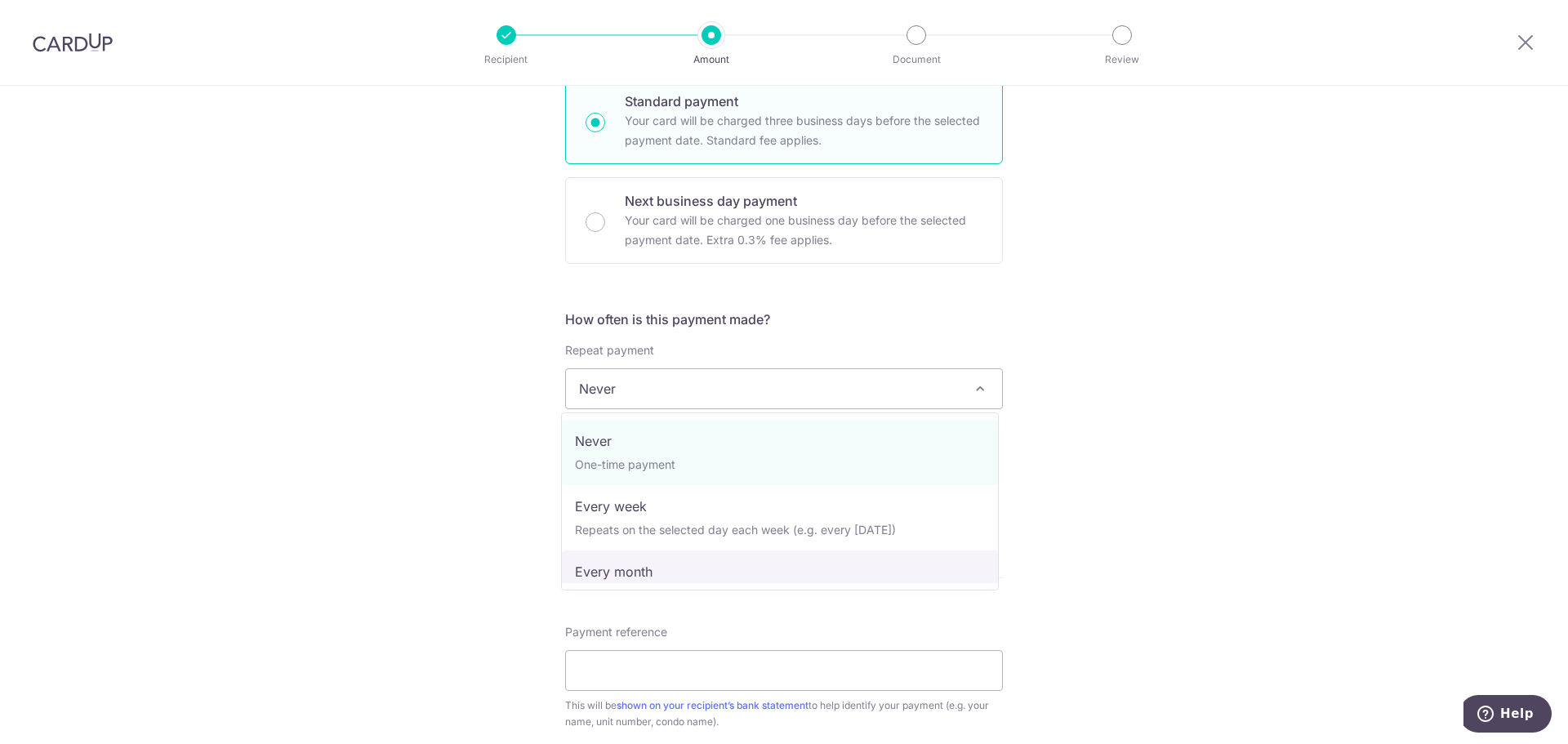
select select "3"
type input "30/11/2026"
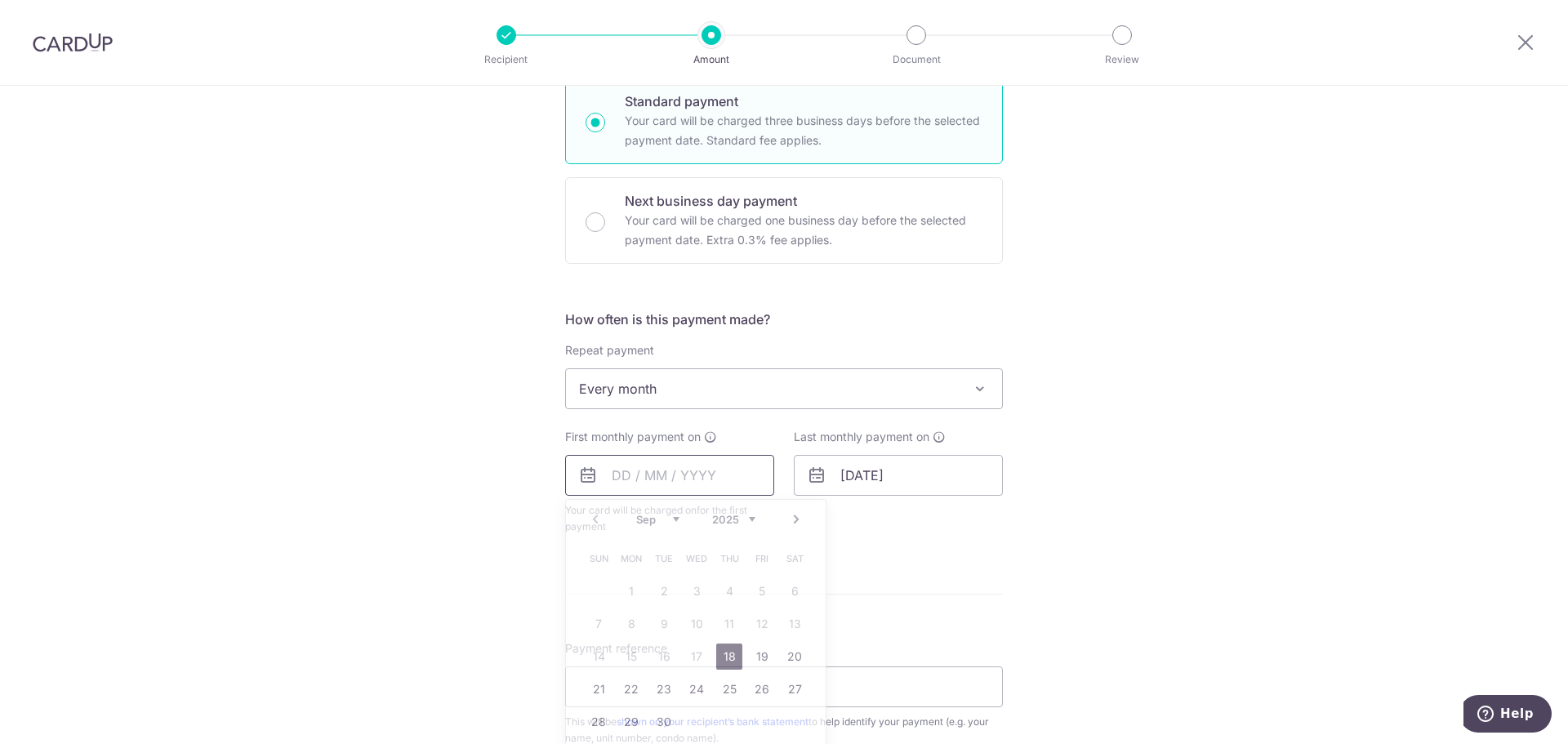
click at [619, 468] on input "text" at bounding box center [669, 474] width 209 height 41
click at [658, 721] on link "30" at bounding box center [664, 722] width 26 height 26
type input "30/09/2025"
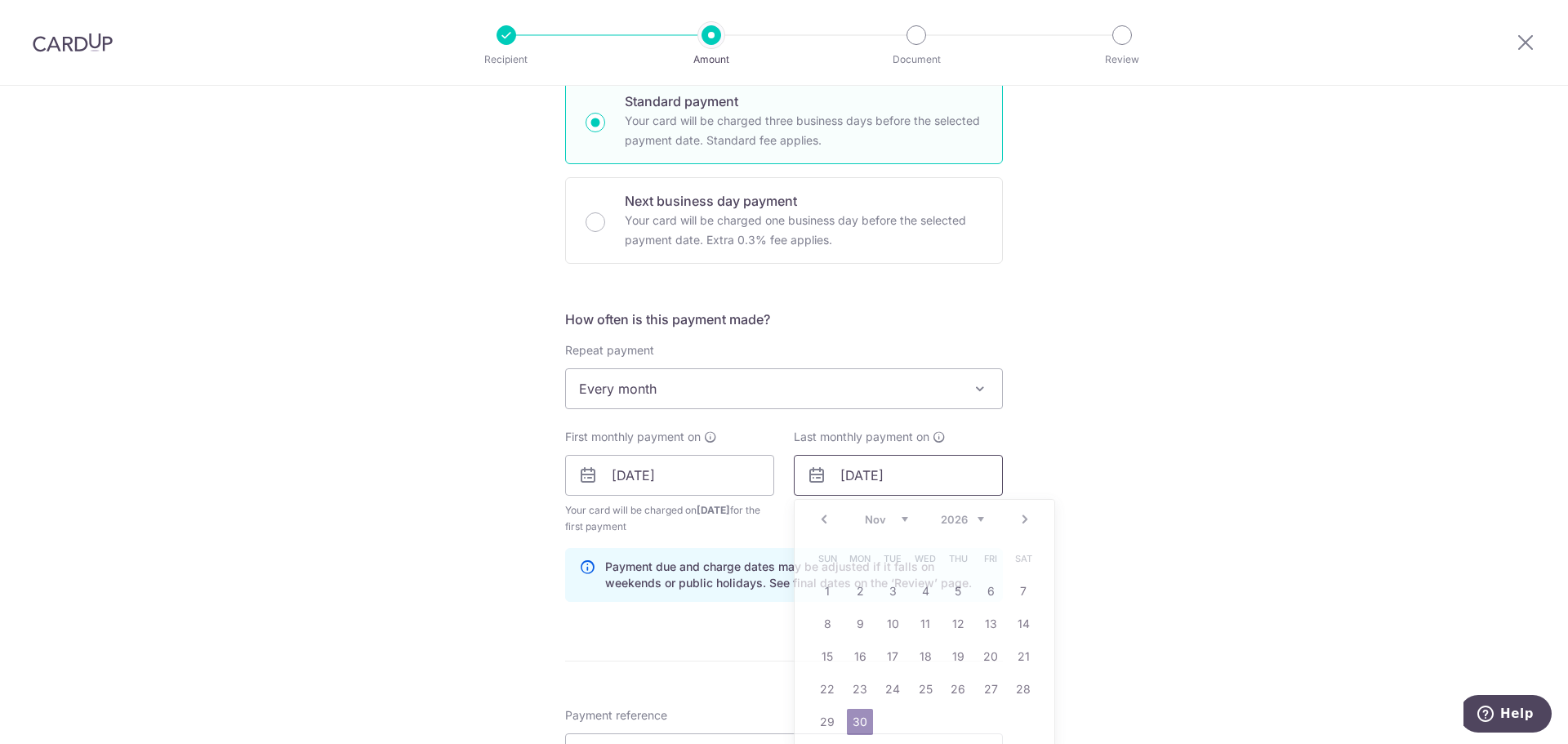
click at [941, 479] on input "30/11/2026" at bounding box center [899, 474] width 209 height 41
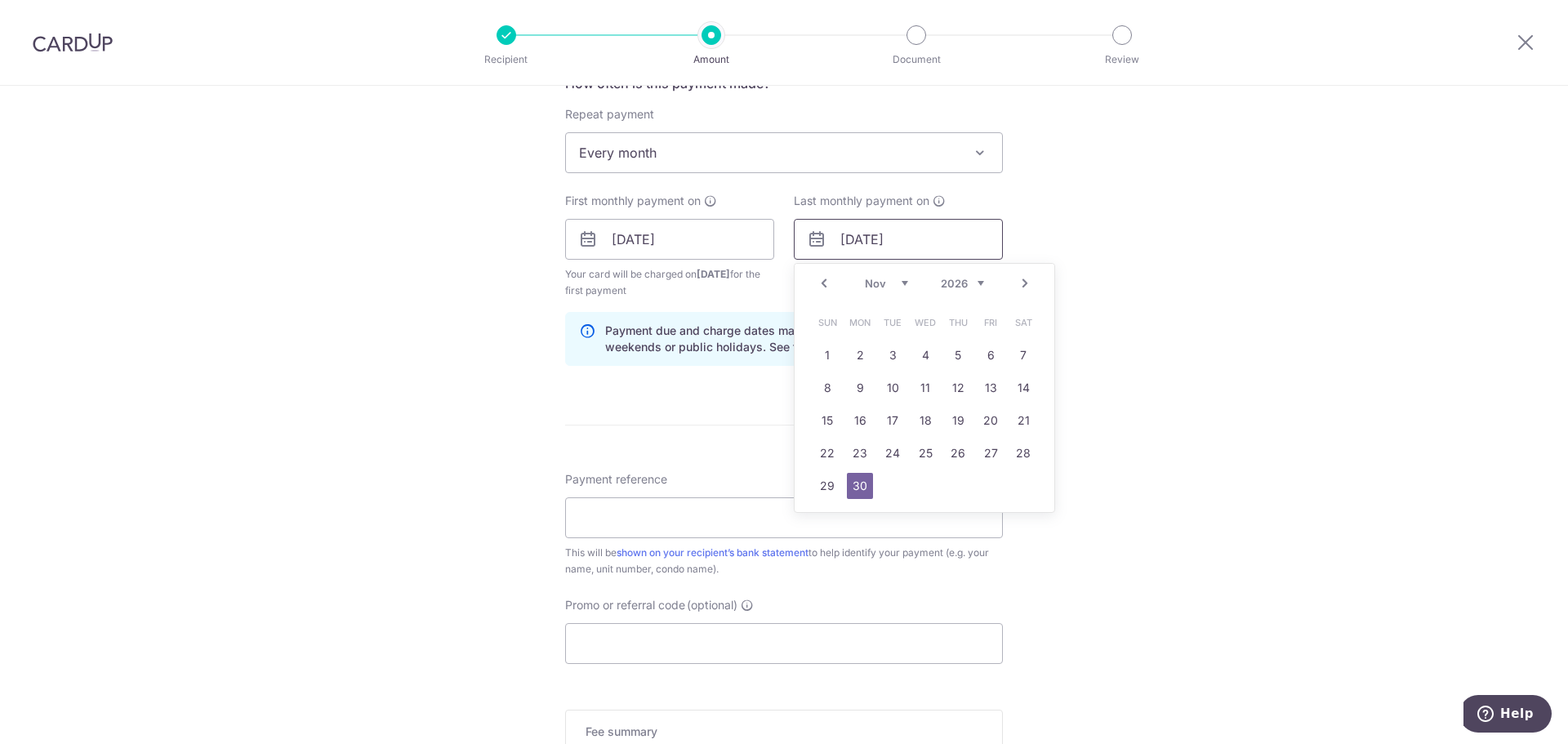
scroll to position [653, 0]
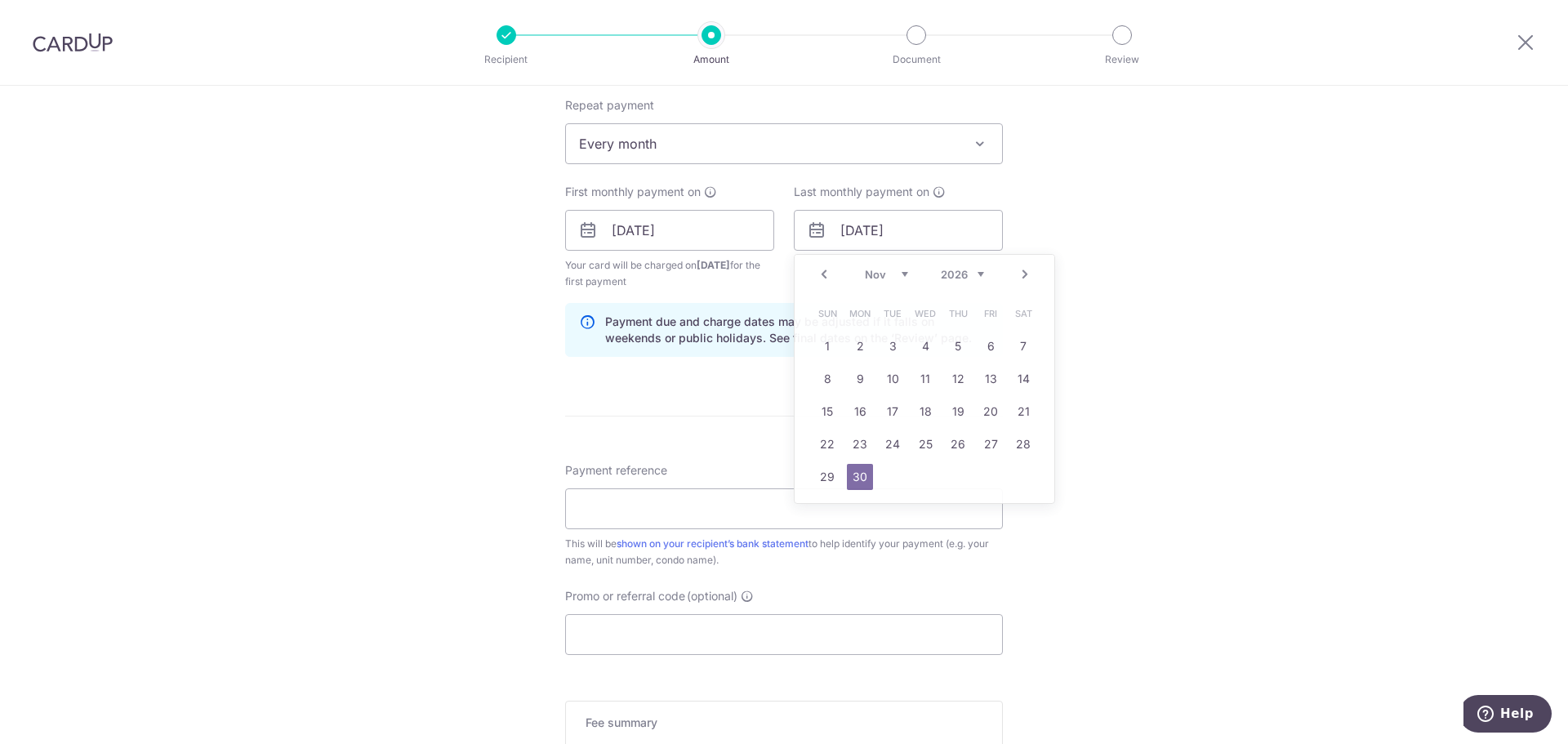
click at [1220, 270] on div "Tell us more about your payment Enter payment amount SGD 6,900.00 6900.00 Selec…" at bounding box center [784, 212] width 1568 height 1561
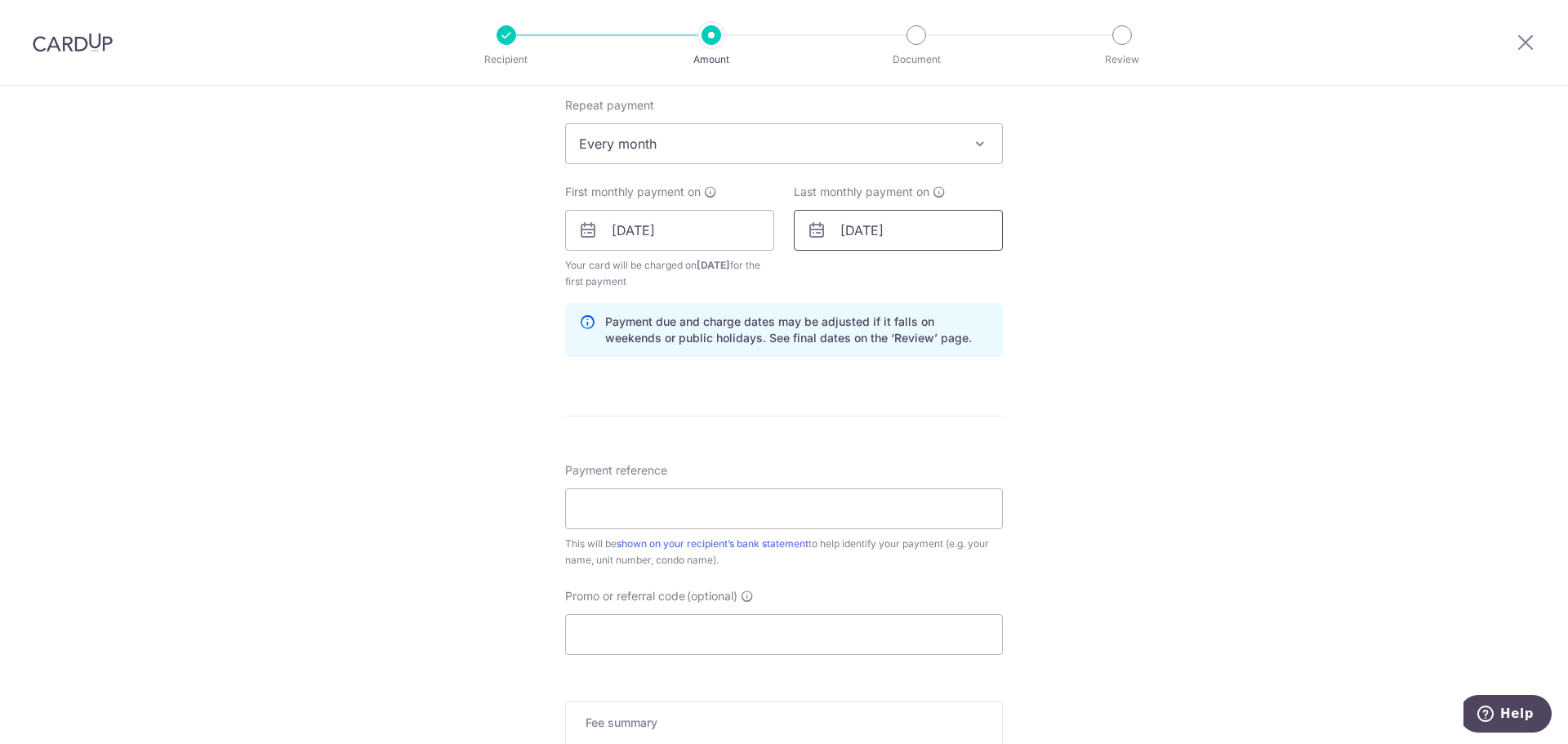
click at [894, 232] on input "30/11/2026" at bounding box center [899, 230] width 209 height 41
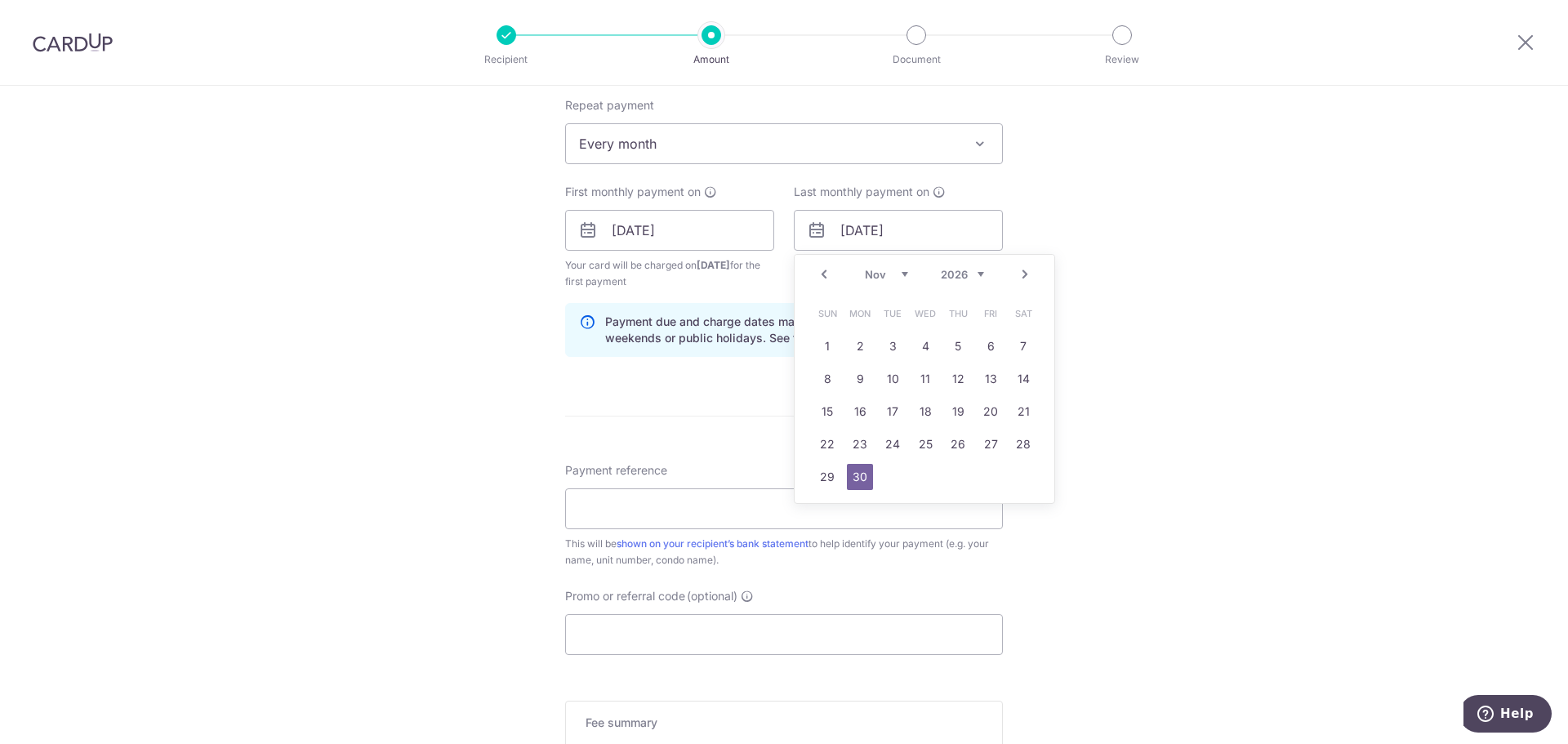
click at [883, 273] on select "Jan Feb Mar Apr May Jun Jul Aug Sep Oct Nov Dec" at bounding box center [886, 274] width 43 height 13
click at [882, 272] on select "Jan Feb Mar Apr May Jun Jul Aug Sep Oct Nov Dec" at bounding box center [886, 274] width 43 height 13
click at [858, 482] on link "30" at bounding box center [860, 477] width 26 height 26
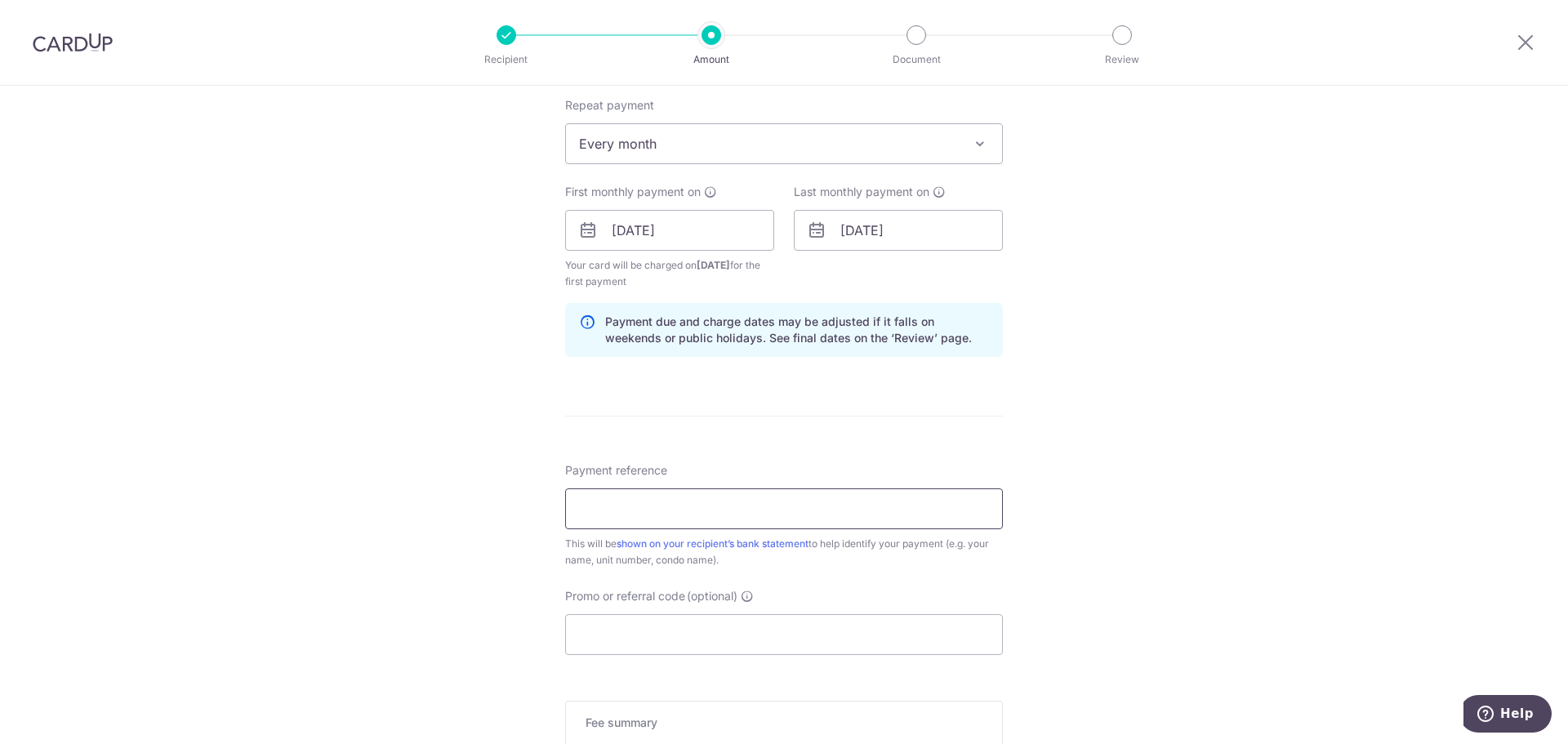
click at [771, 506] on input "Payment reference" at bounding box center [784, 508] width 437 height 41
type input "26-07 Meyerise Rent"
click at [717, 624] on input "Promo or referral code (optional)" at bounding box center [784, 634] width 437 height 41
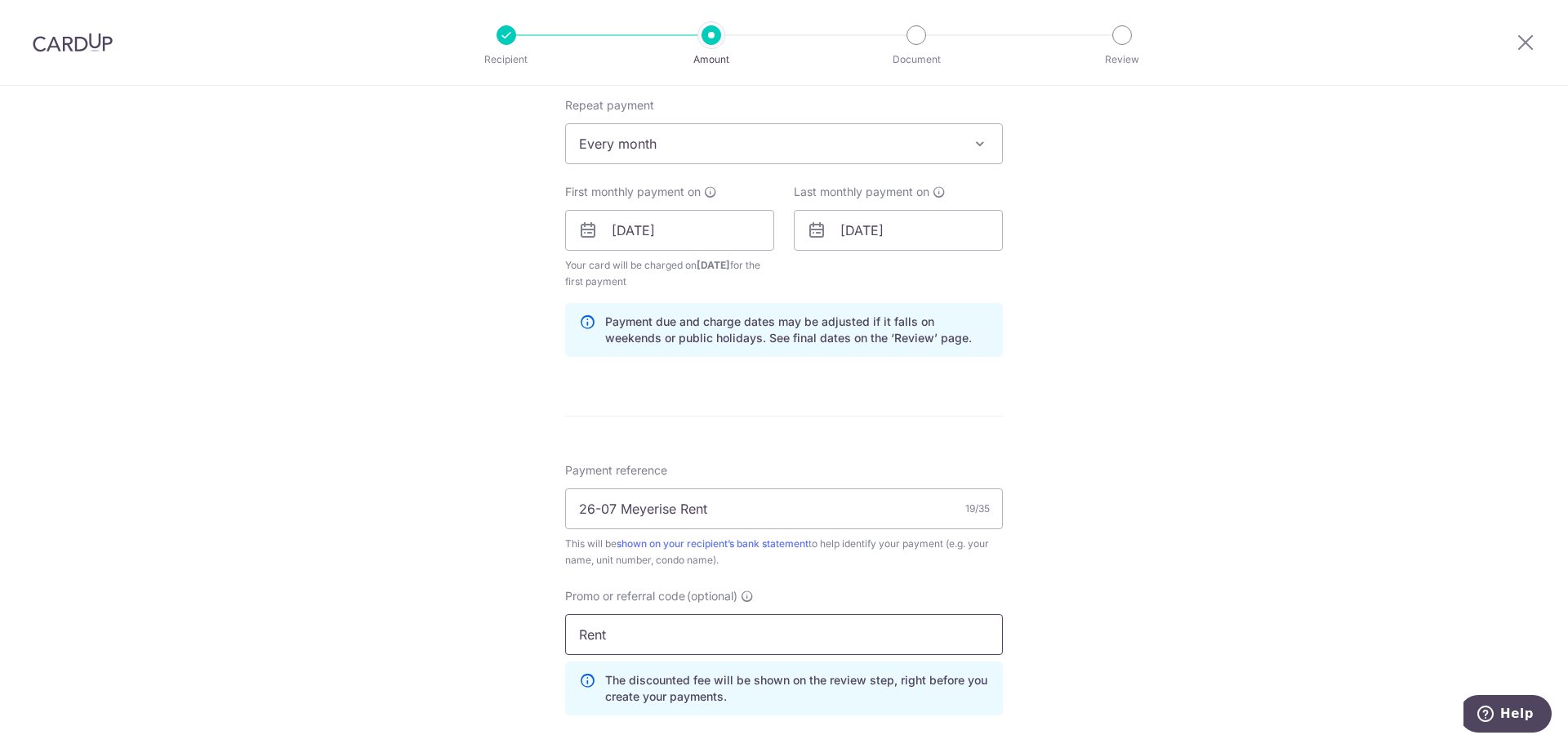
drag, startPoint x: 650, startPoint y: 642, endPoint x: 470, endPoint y: 606, distance: 183.6
click at [470, 606] on div "Tell us more about your payment Enter payment amount SGD 6,900.00 6900.00 Selec…" at bounding box center [784, 249] width 1568 height 1634
paste input "SAVERENT179"
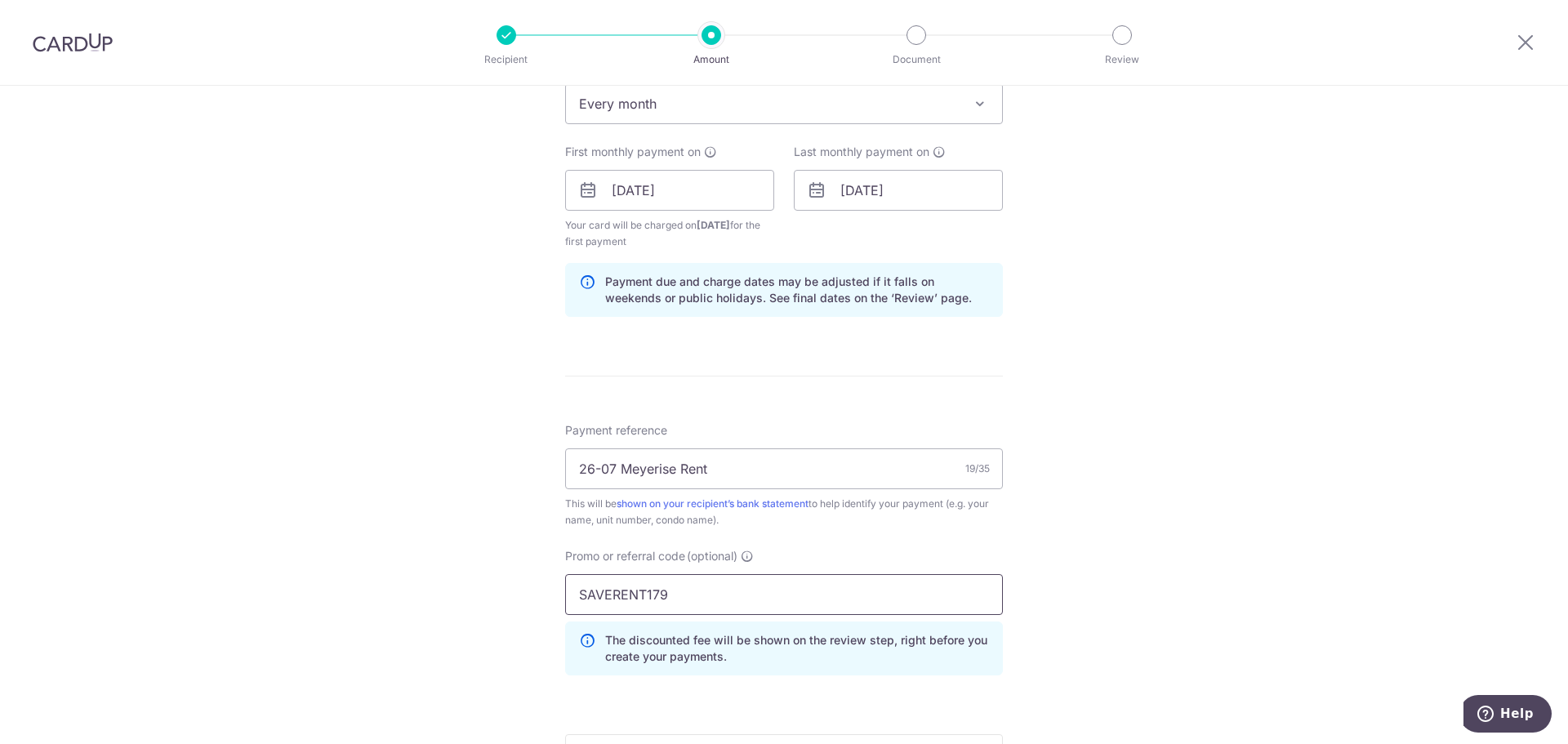
scroll to position [976, 0]
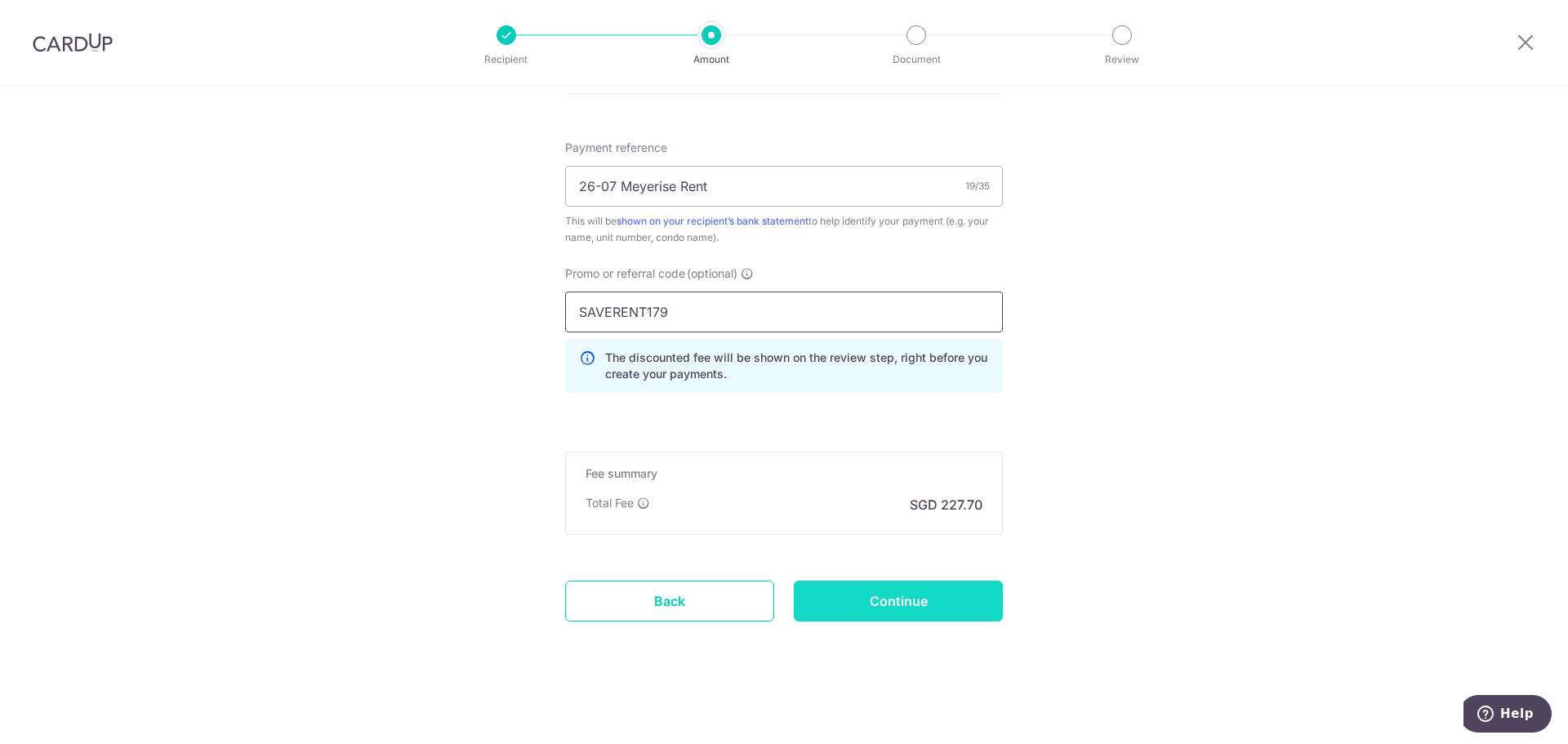
type input "SAVERENT179"
click at [917, 617] on input "Continue" at bounding box center [899, 601] width 209 height 41
type input "Create Schedule"
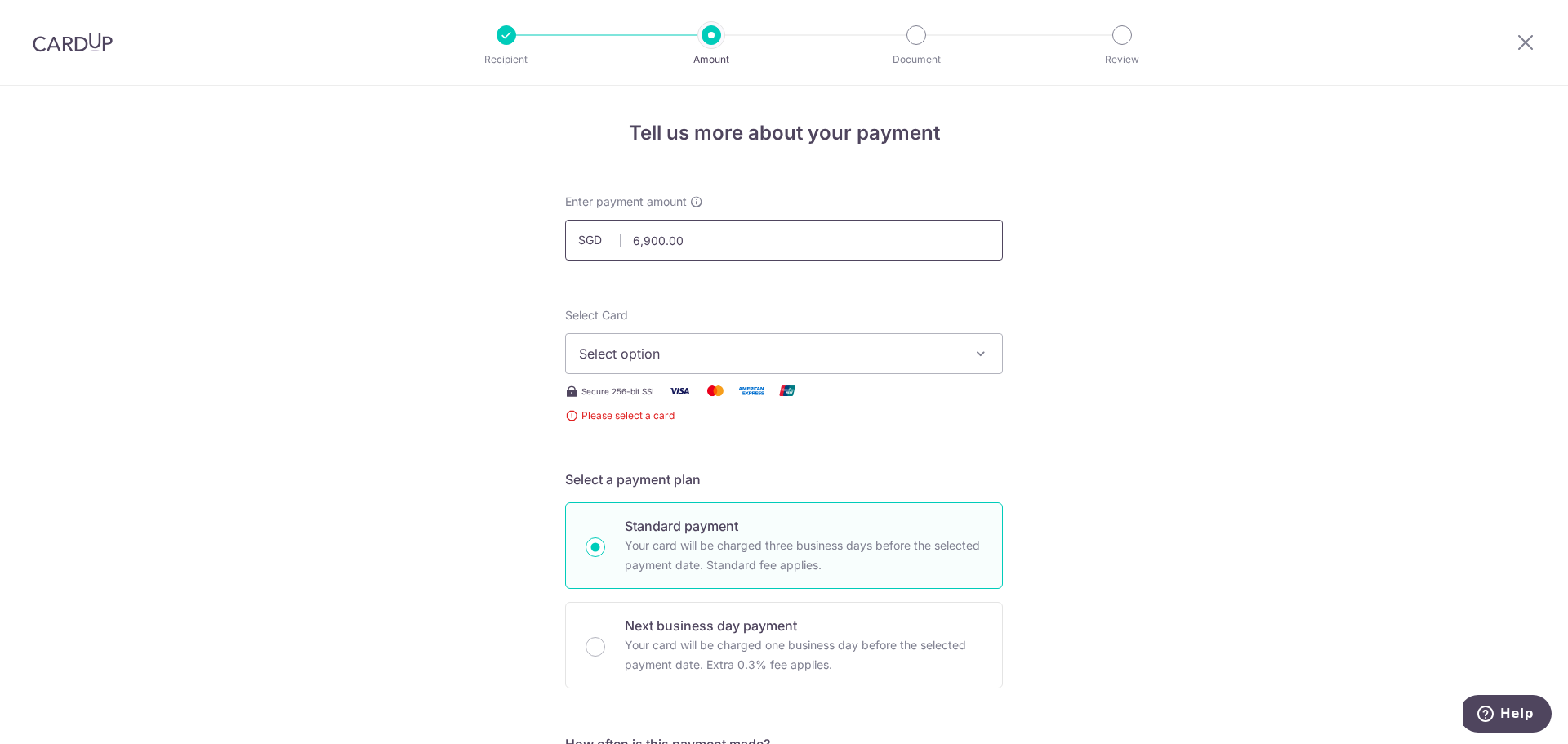
scroll to position [82, 0]
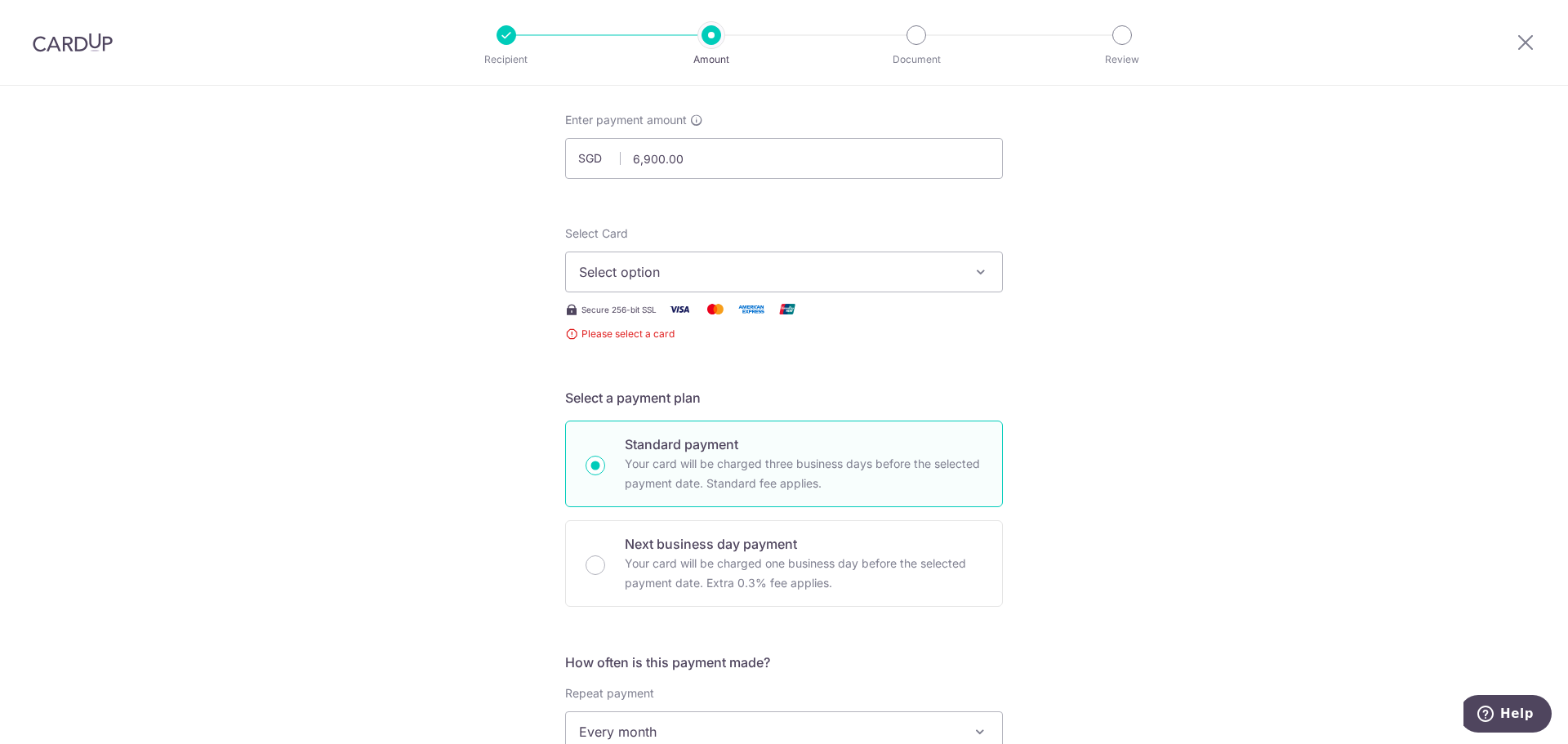
click at [863, 273] on span "Select option" at bounding box center [769, 272] width 381 height 20
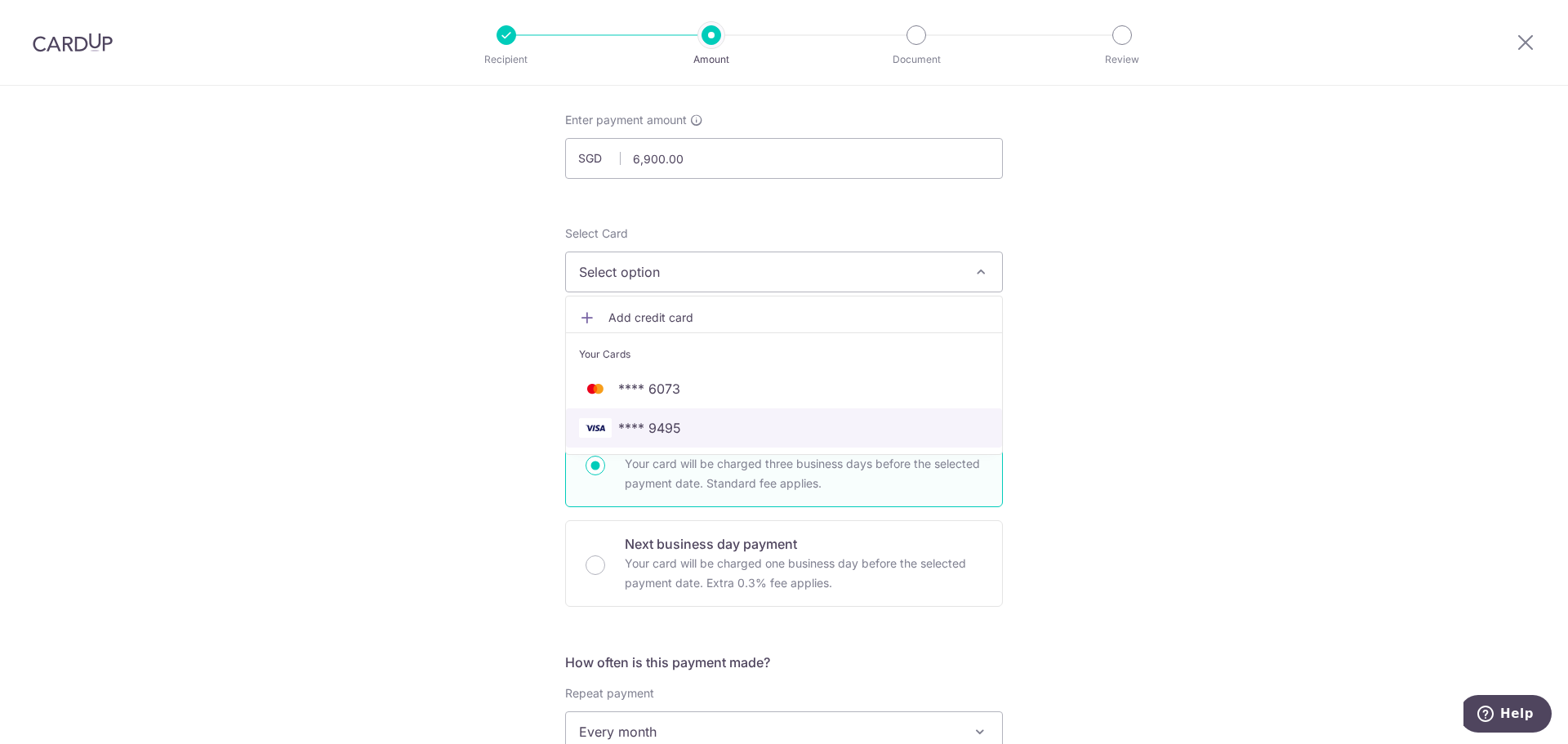
click at [759, 429] on span "**** 9495" at bounding box center [784, 427] width 410 height 20
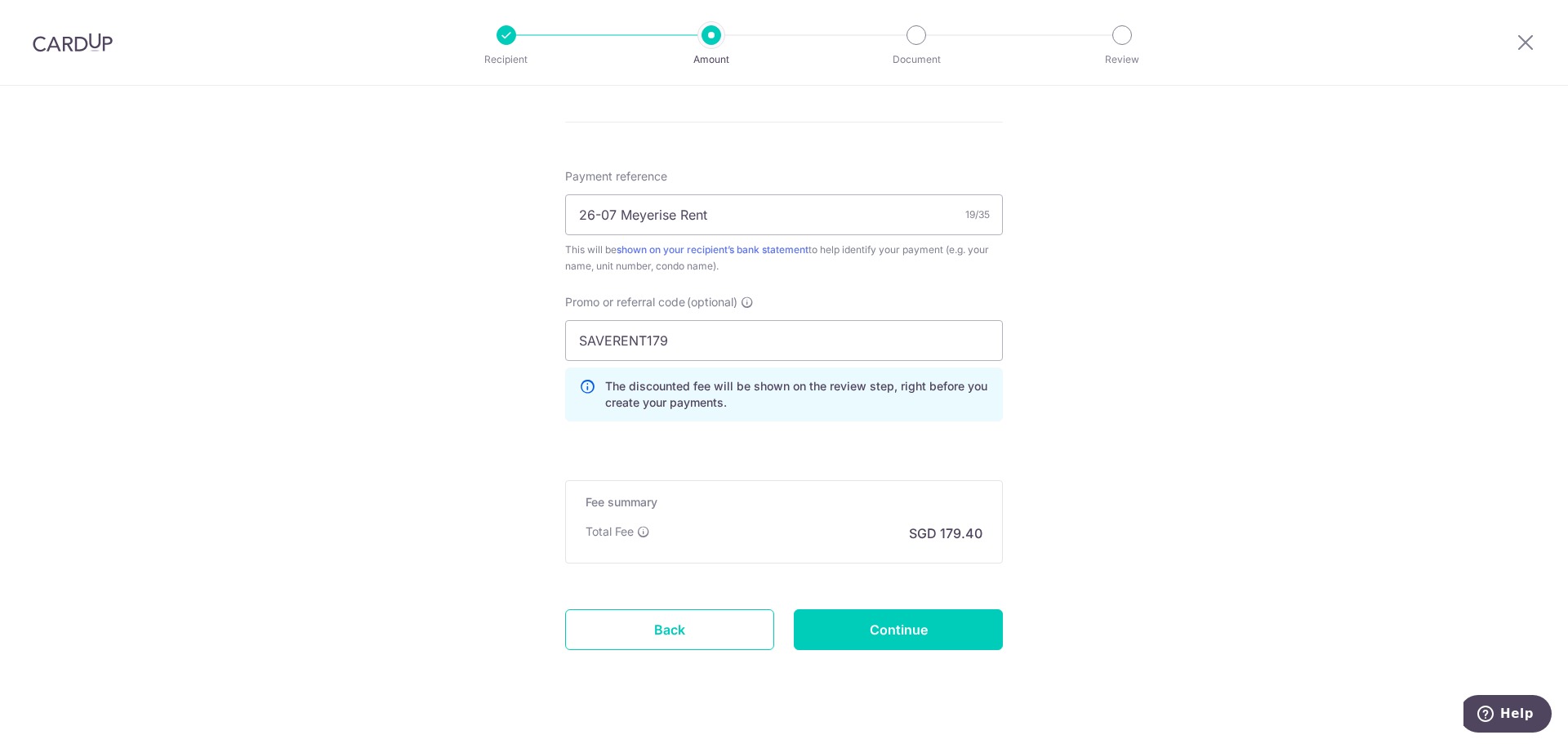
scroll to position [893, 0]
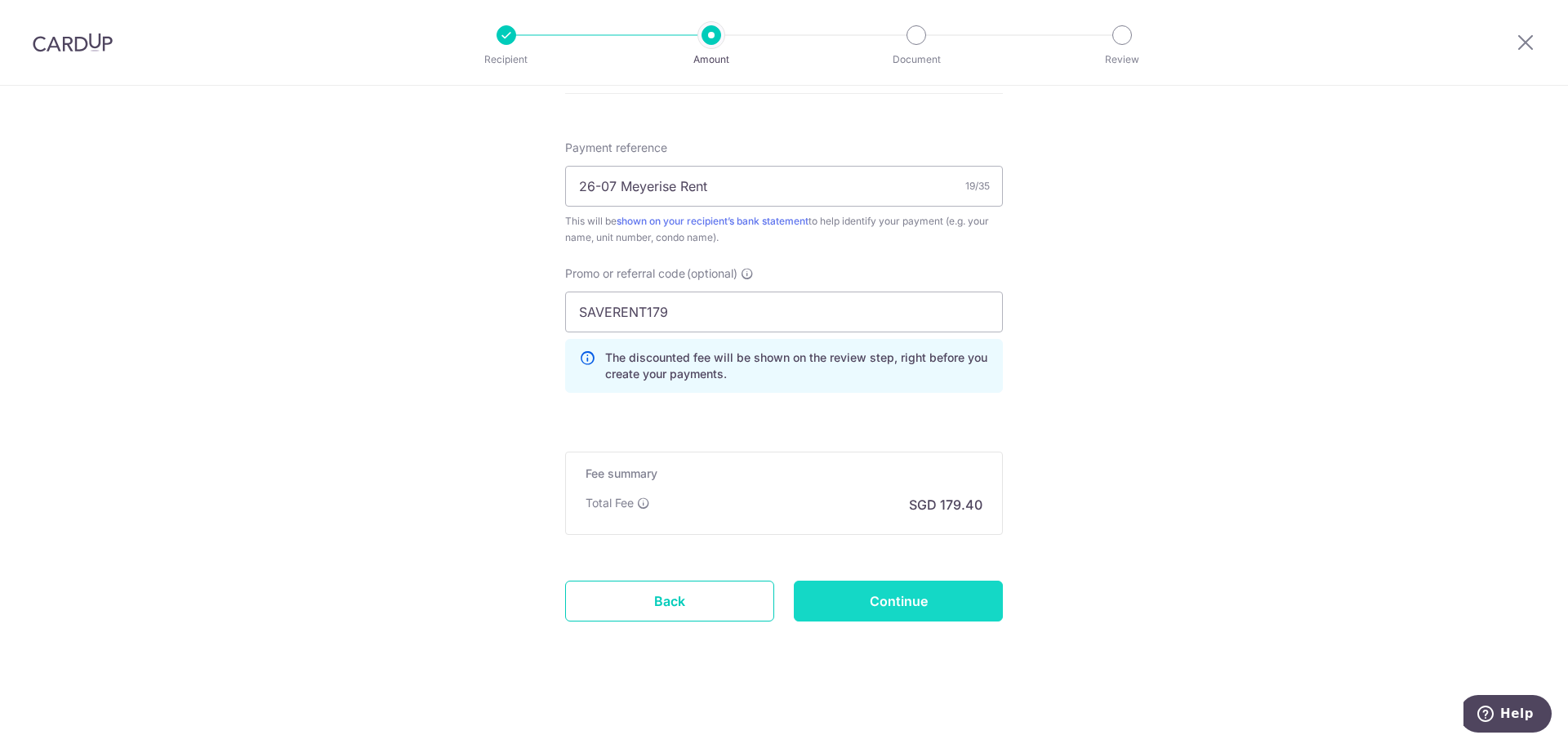
click at [920, 608] on input "Continue" at bounding box center [899, 601] width 209 height 41
type input "Create Schedule"
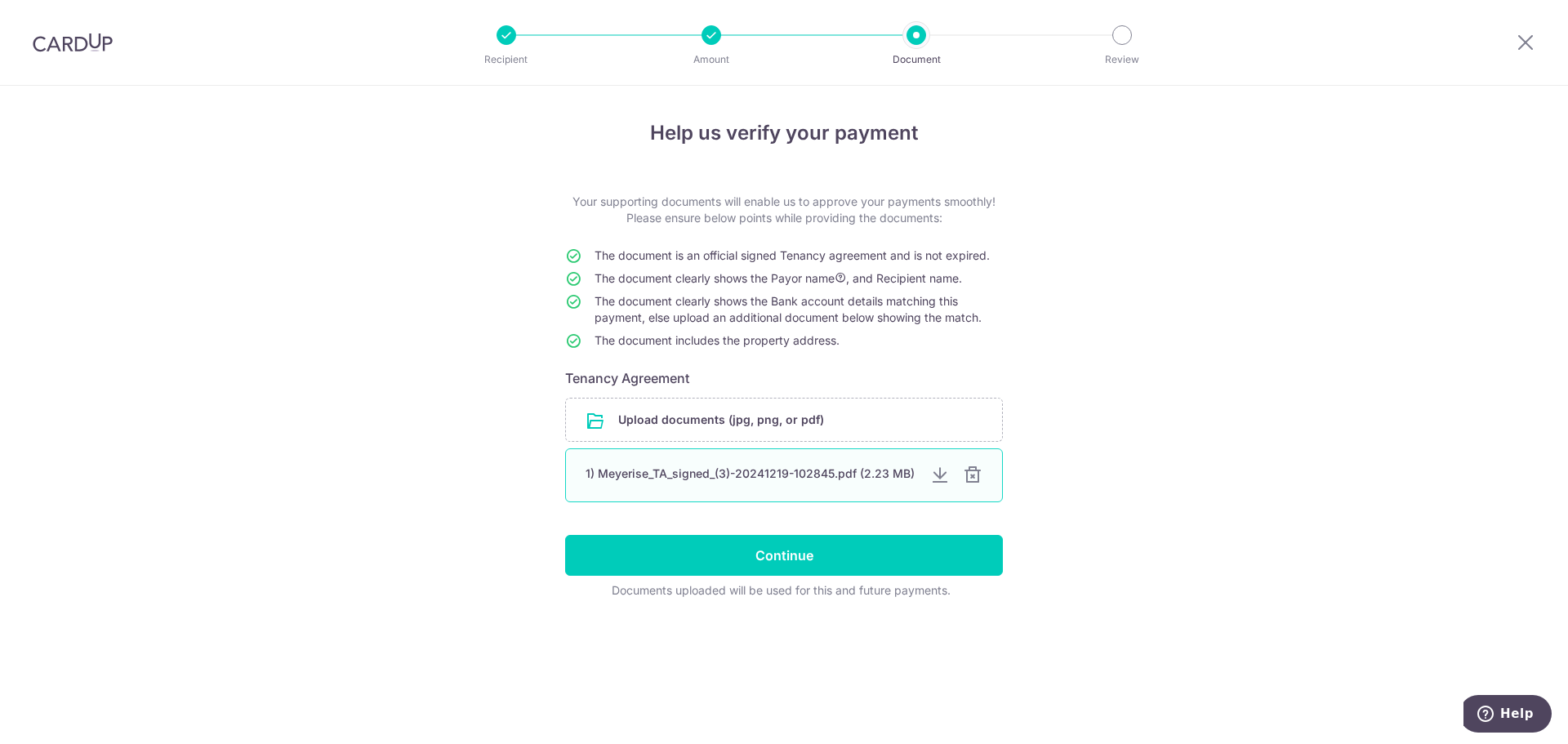
click at [741, 464] on div "1) Meyerise_TA_signed_(3)-20241219-102845.pdf (2.23 MB)" at bounding box center [784, 474] width 437 height 54
click at [872, 472] on div "1) Meyerise_TA_signed_(3)-20241219-102845.pdf (2.23 MB)" at bounding box center [751, 473] width 332 height 16
click at [873, 472] on div "1) Meyerise_TA_signed_(3)-20241219-102845.pdf (2.23 MB)" at bounding box center [751, 473] width 332 height 16
click at [786, 467] on div "1) Meyerise_TA_signed_(3)-20241219-102845.pdf (2.23 MB)" at bounding box center [751, 473] width 332 height 16
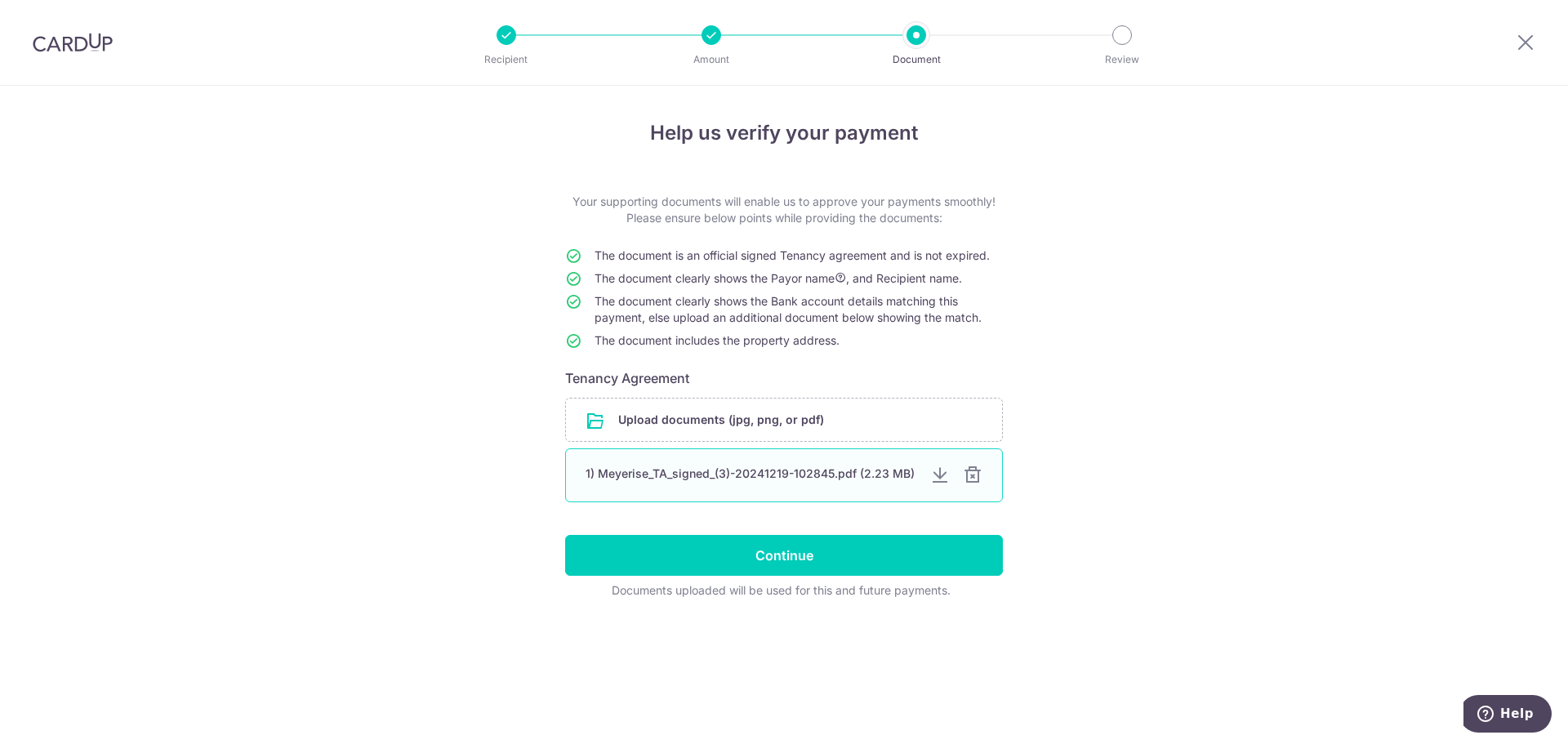
click at [755, 479] on div "1) Meyerise_TA_signed_(3)-20241219-102845.pdf (2.23 MB)" at bounding box center [751, 473] width 332 height 16
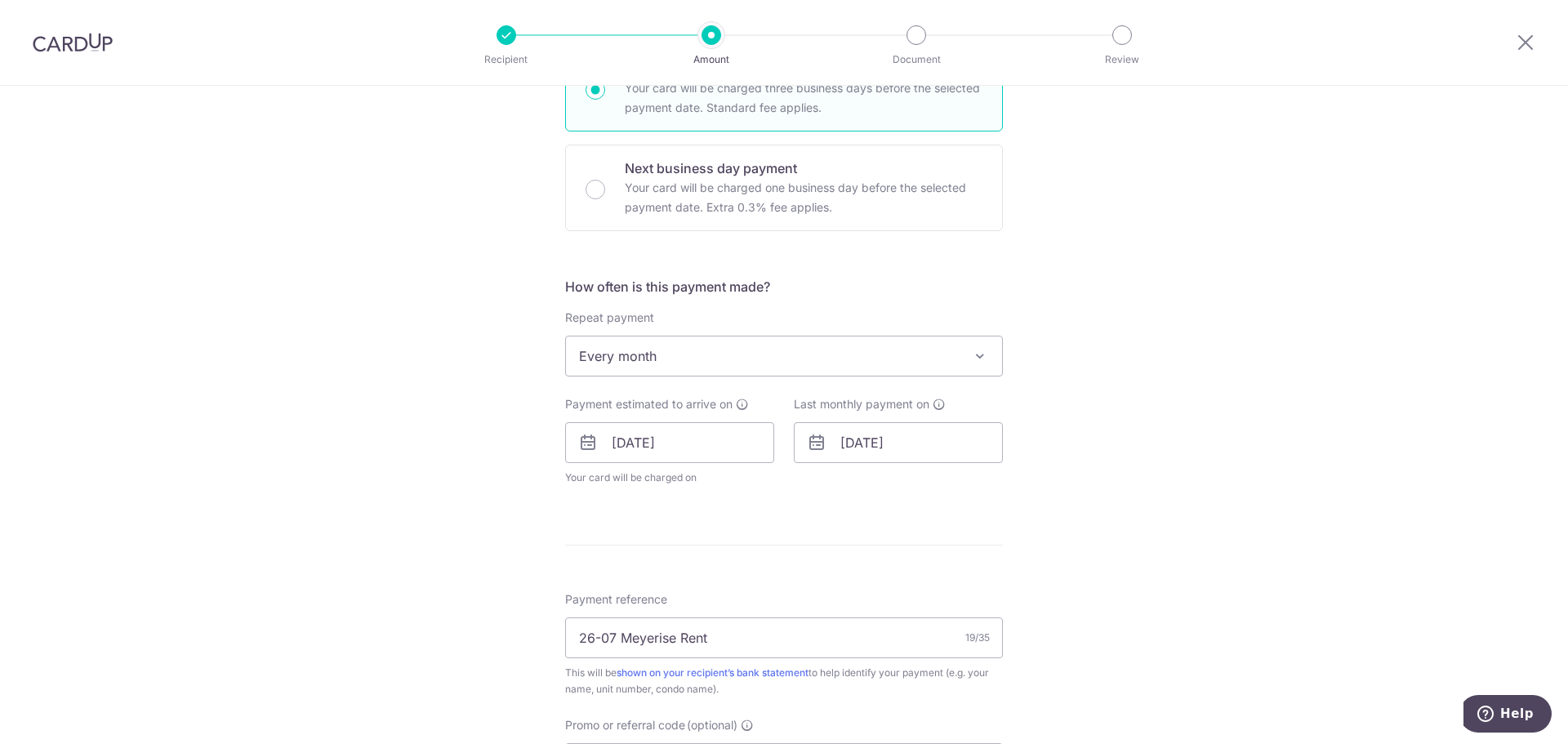
scroll to position [490, 0]
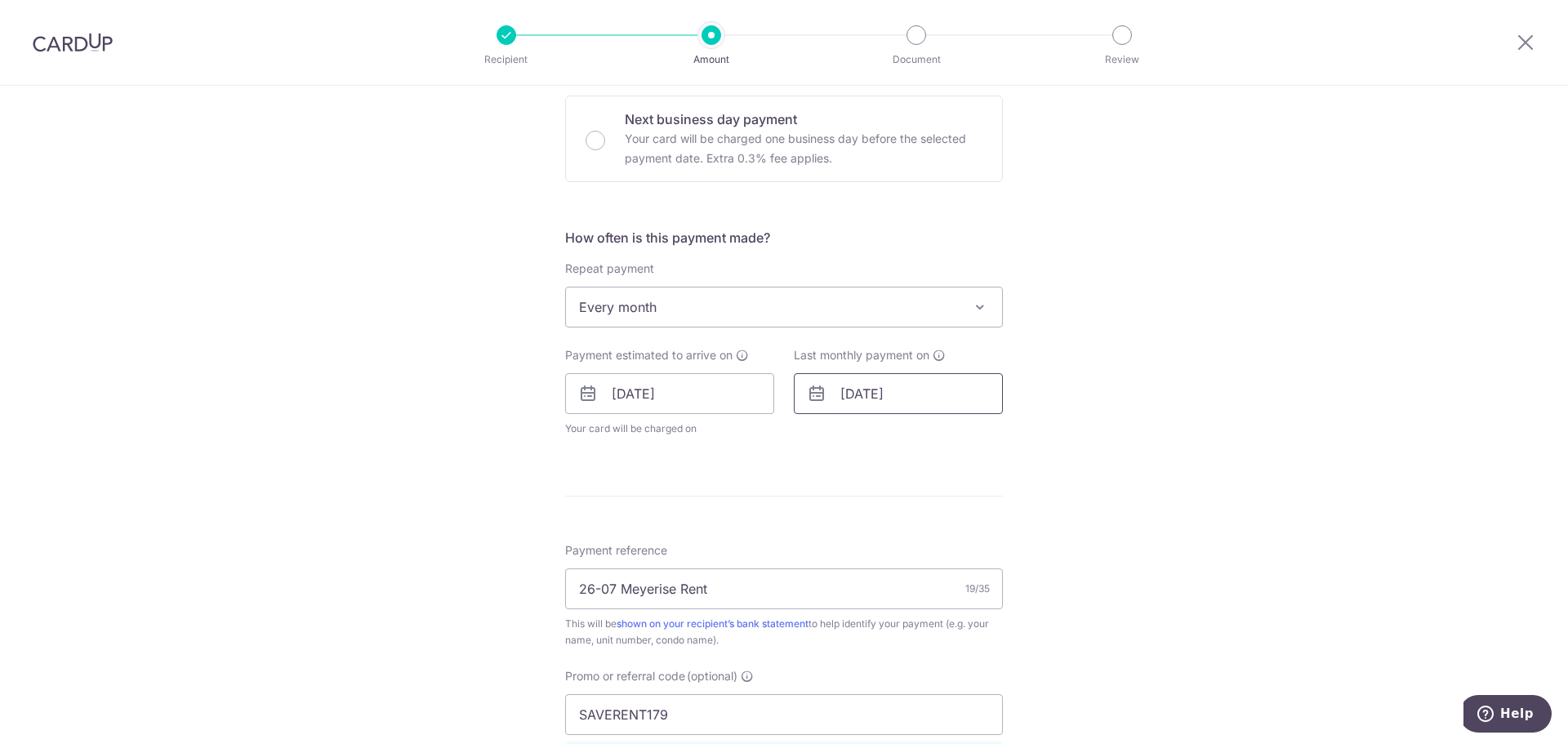
click at [916, 400] on input "30/11/2026" at bounding box center [899, 393] width 209 height 41
click at [887, 398] on input "30/11/2026" at bounding box center [899, 393] width 209 height 41
click at [816, 438] on link "Prev" at bounding box center [823, 438] width 20 height 20
click at [987, 647] on link "30" at bounding box center [991, 640] width 26 height 26
type input "[DATE]"
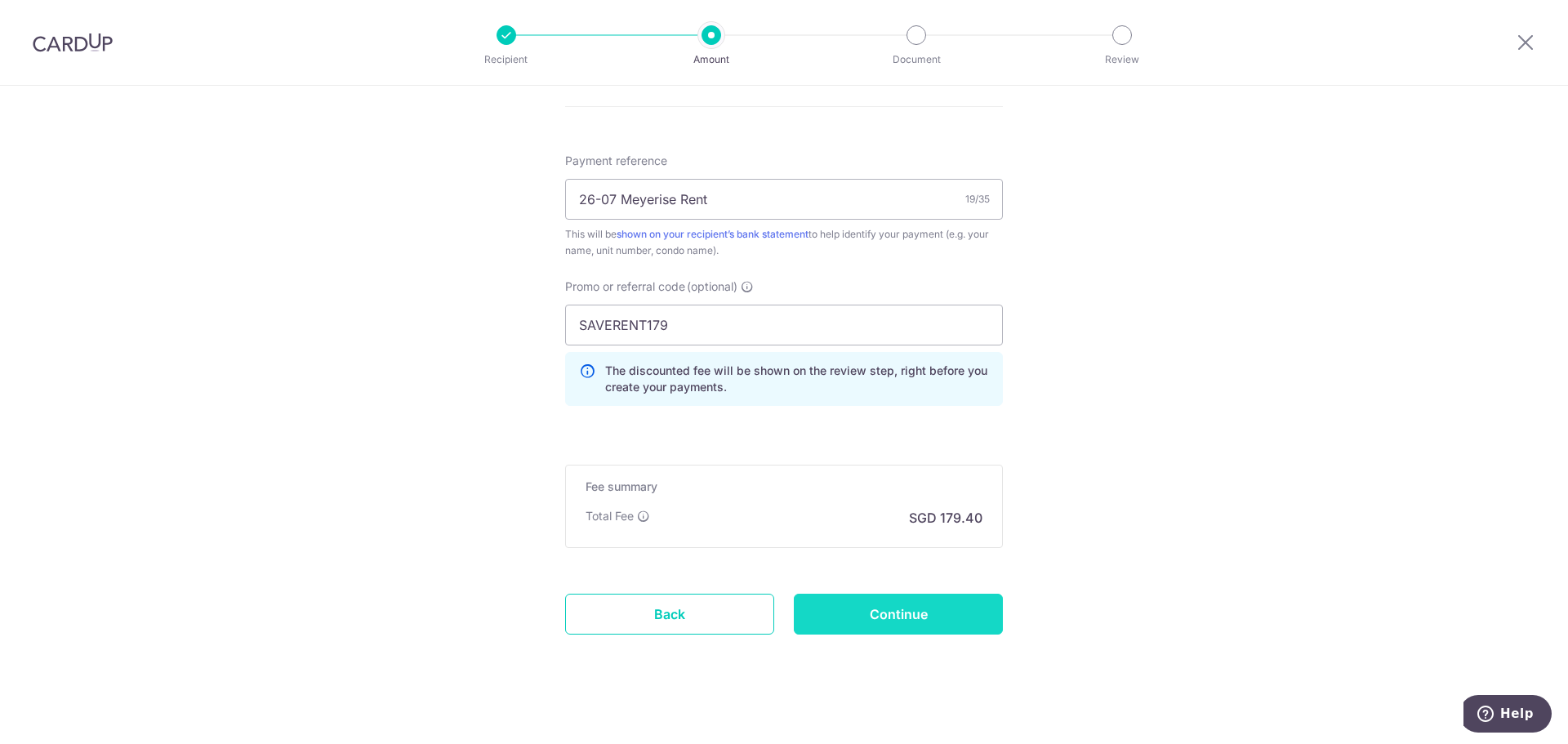
scroll to position [960, 0]
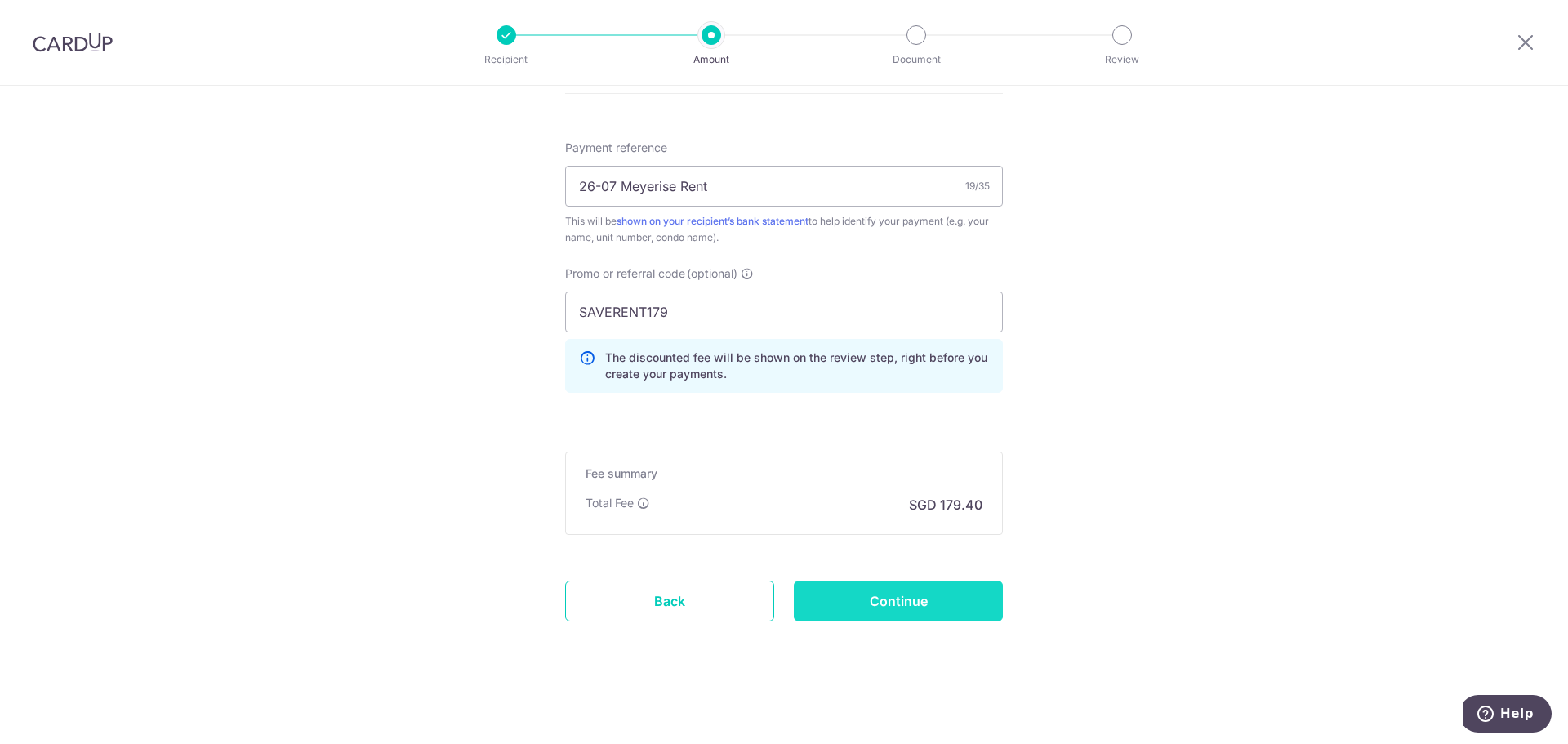
click at [930, 603] on input "Continue" at bounding box center [899, 601] width 209 height 41
type input "Update Schedule"
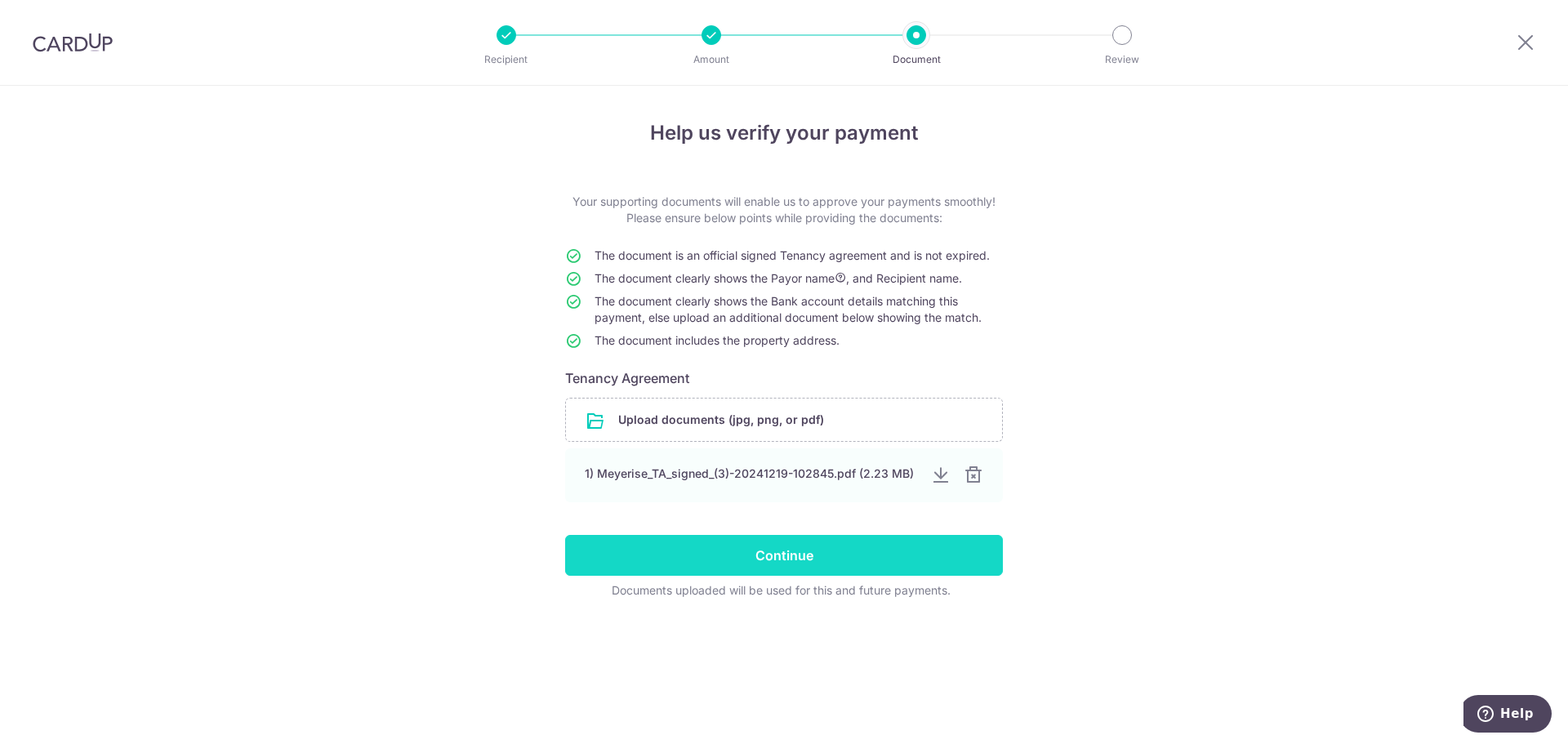
click at [924, 553] on input "Continue" at bounding box center [784, 554] width 437 height 41
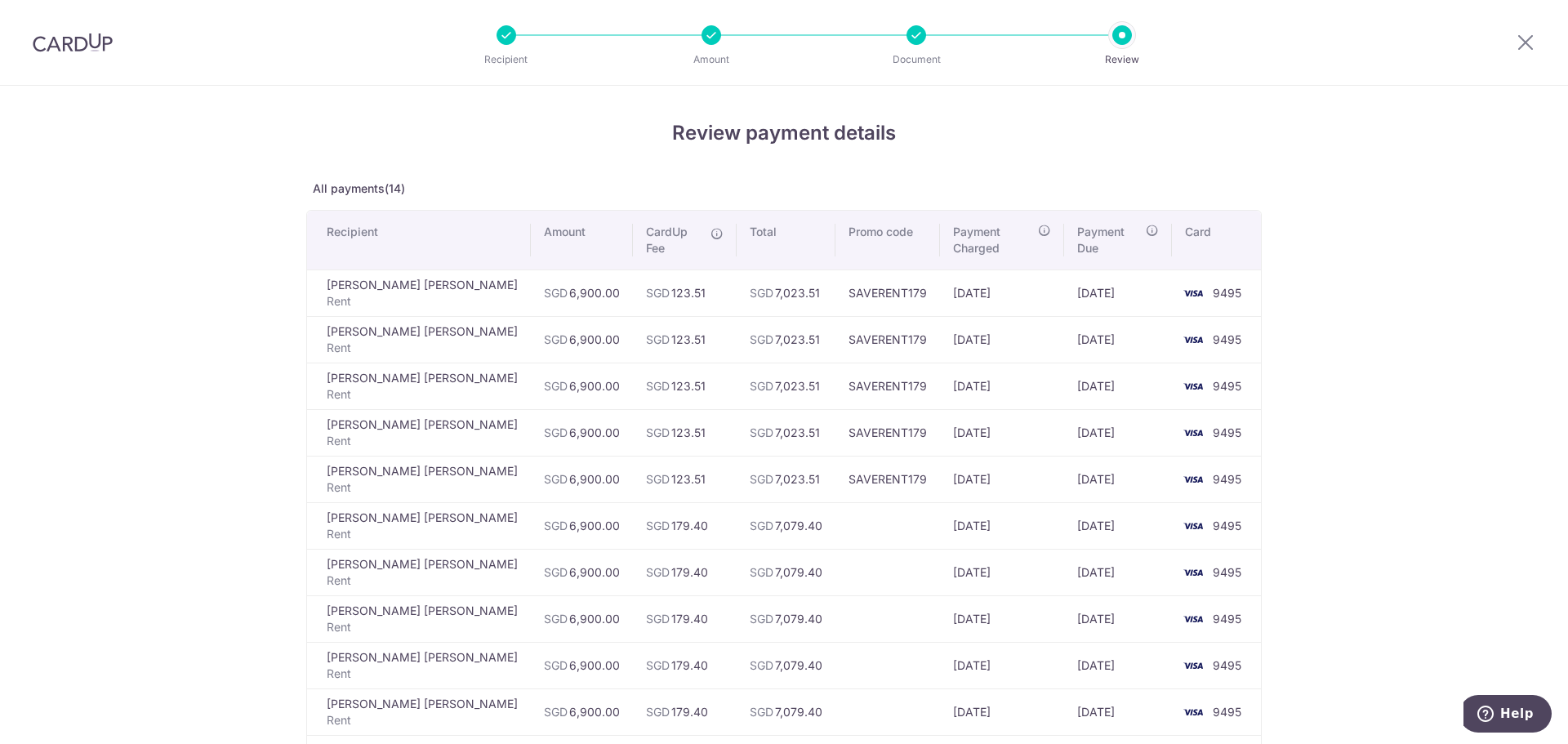
drag, startPoint x: 1069, startPoint y: 277, endPoint x: 1086, endPoint y: 542, distance: 265.5
click at [1084, 543] on tbody "Pang [PERSON_NAME] SGD 6,900.00 SGD 123.51 SGD 7,023.51 SAVERENT179 [DATE] [DAT…" at bounding box center [784, 595] width 954 height 652
click at [1086, 549] on td "[DATE]" at bounding box center [1118, 571] width 107 height 46
drag, startPoint x: 1107, startPoint y: 549, endPoint x: 1107, endPoint y: 467, distance: 82.0
click at [1107, 467] on tbody "Pang [PERSON_NAME] SGD 6,900.00 SGD 123.51 SGD 7,023.51 SAVERENT179 [DATE] [DAT…" at bounding box center [784, 595] width 954 height 652
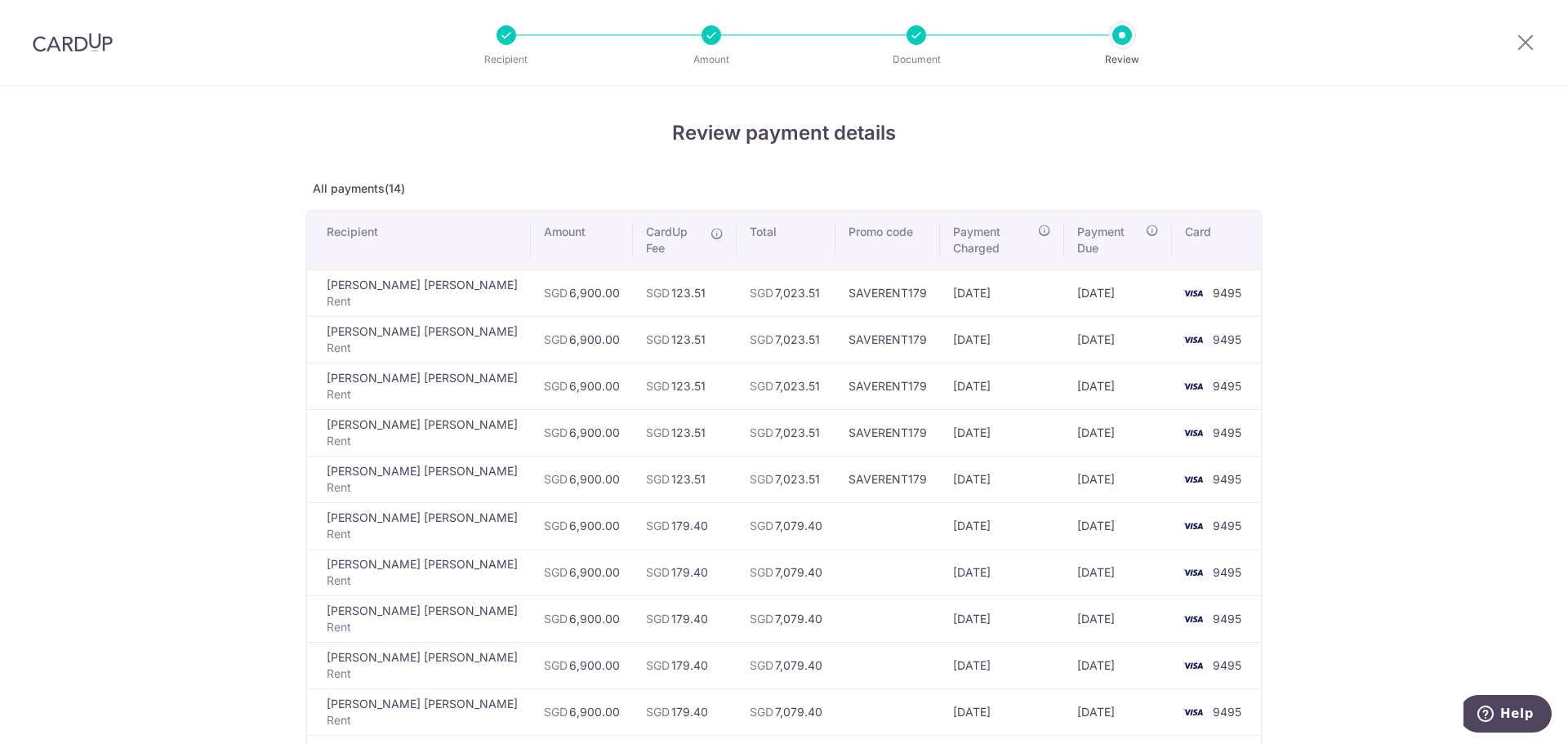
click at [1107, 467] on td "[DATE]" at bounding box center [1118, 478] width 107 height 46
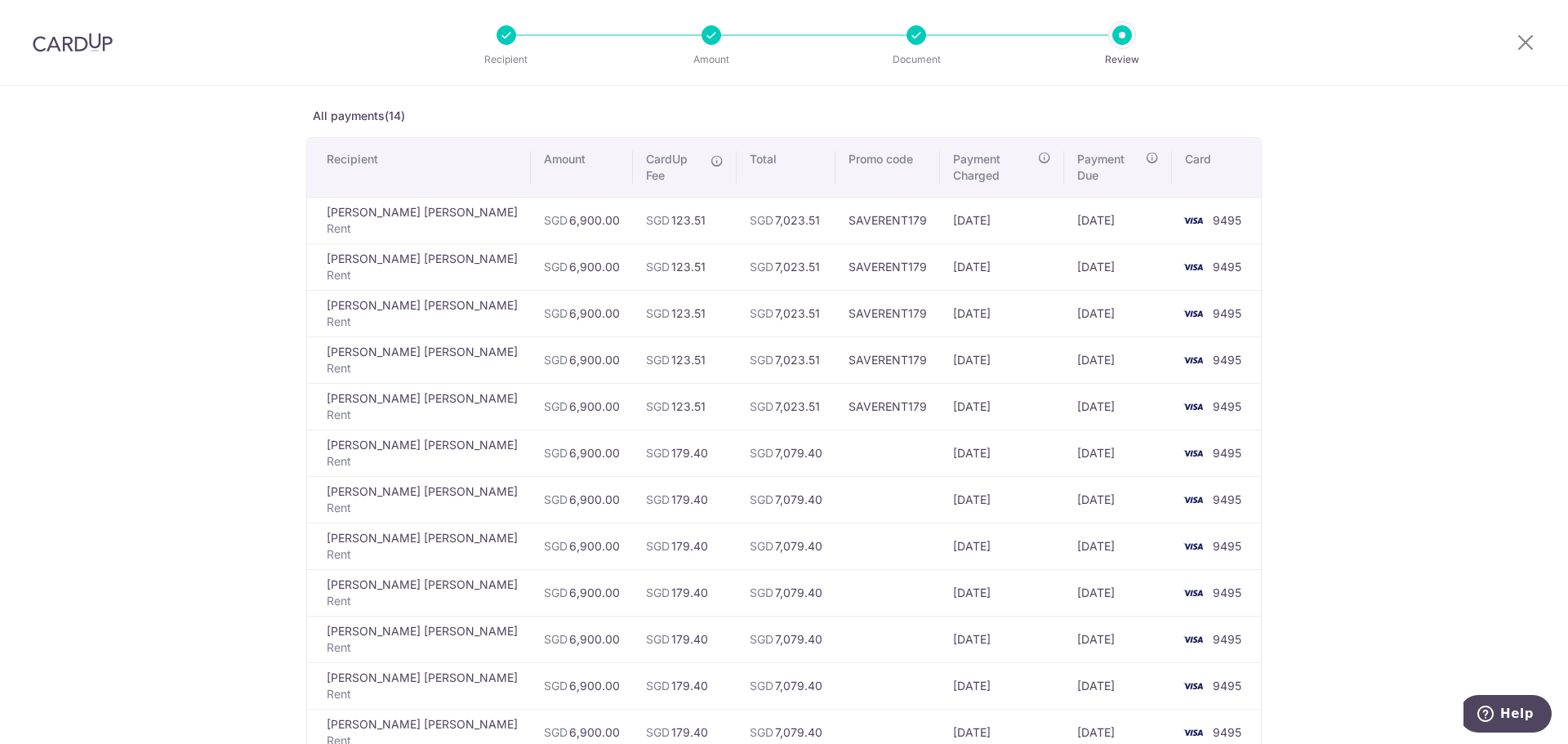
scroll to position [436, 0]
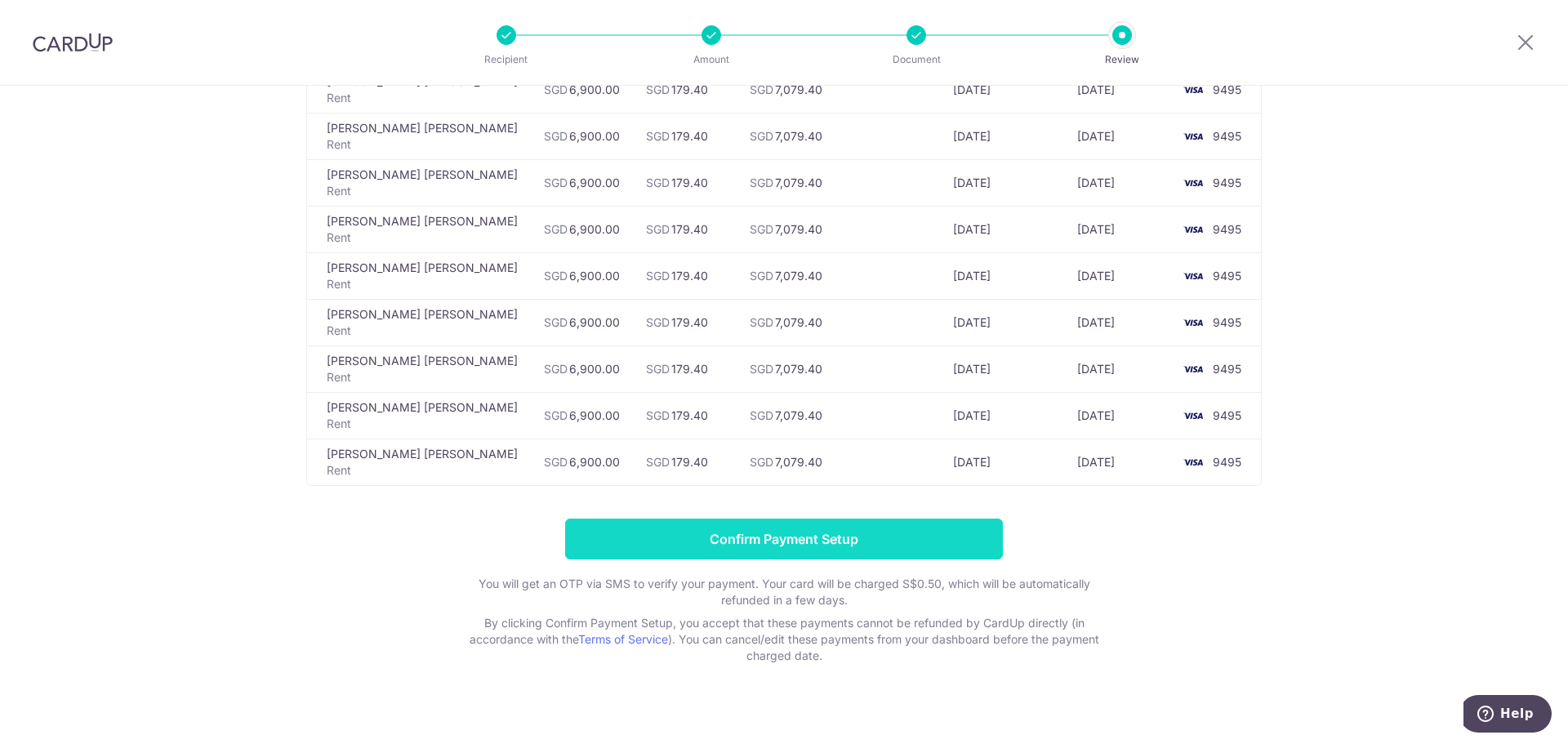
click at [785, 527] on input "Confirm Payment Setup" at bounding box center [784, 538] width 437 height 41
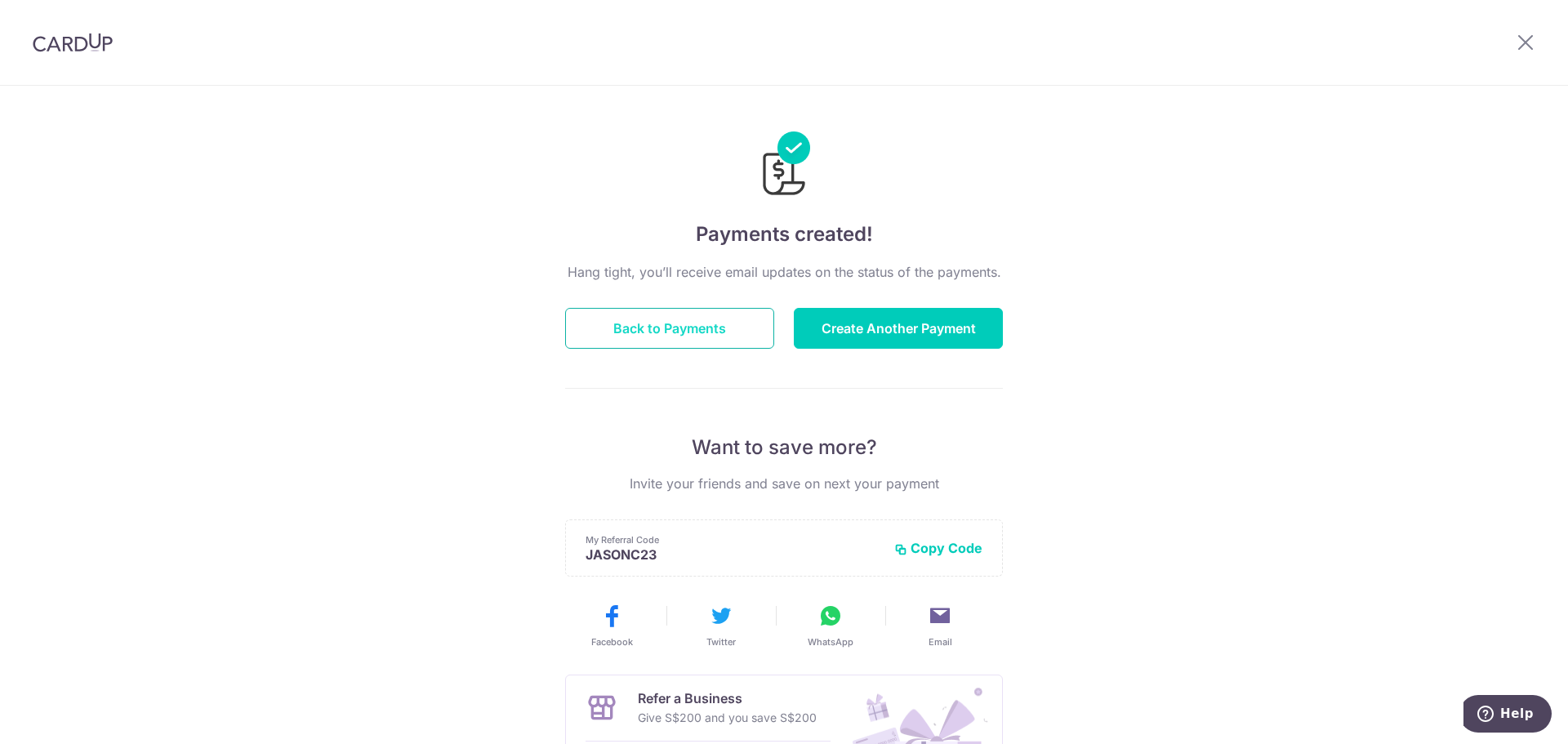
click at [687, 327] on button "Back to Payments" at bounding box center [669, 328] width 209 height 41
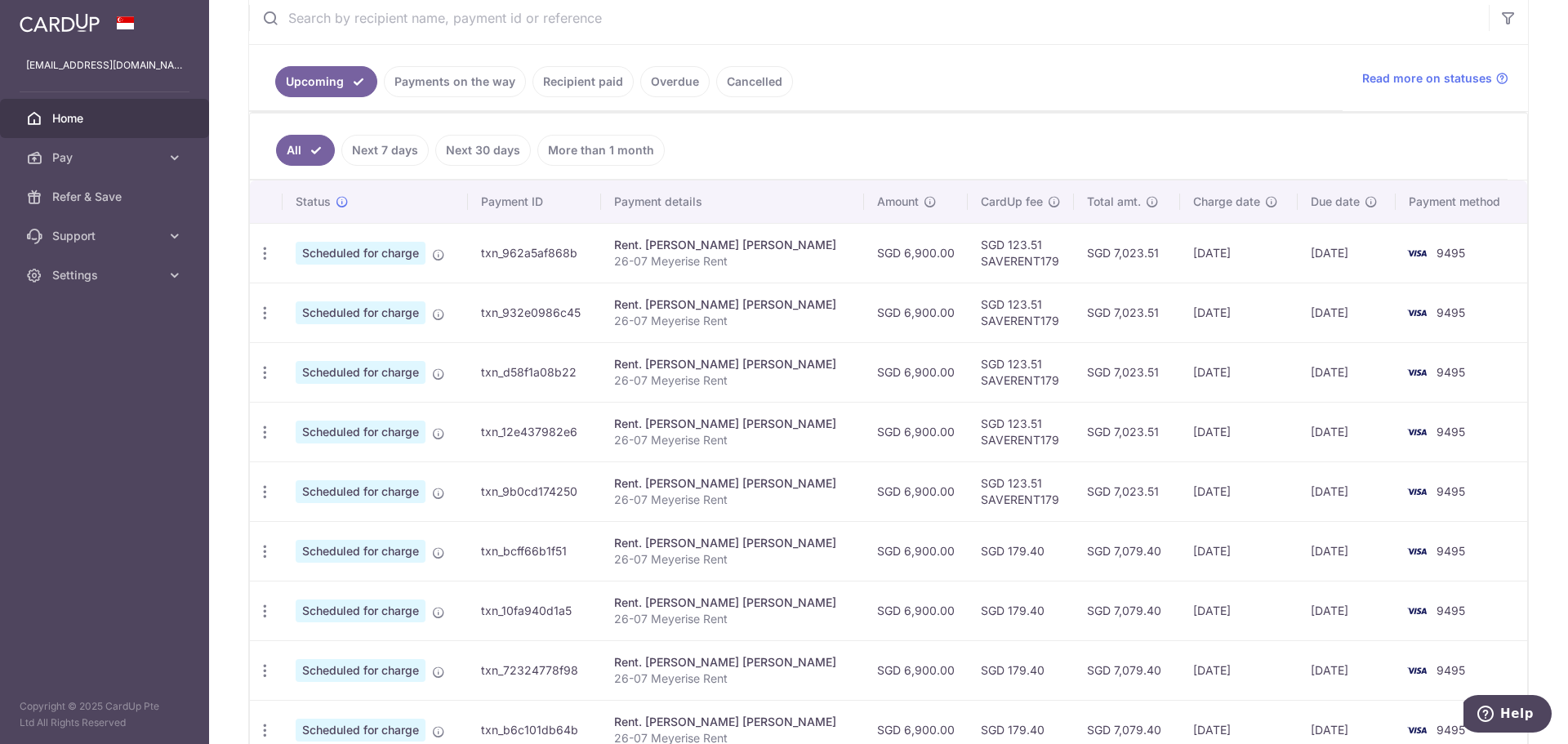
scroll to position [326, 0]
click at [1407, 183] on th "Payment method" at bounding box center [1461, 199] width 131 height 42
